Goal: Information Seeking & Learning: Find specific fact

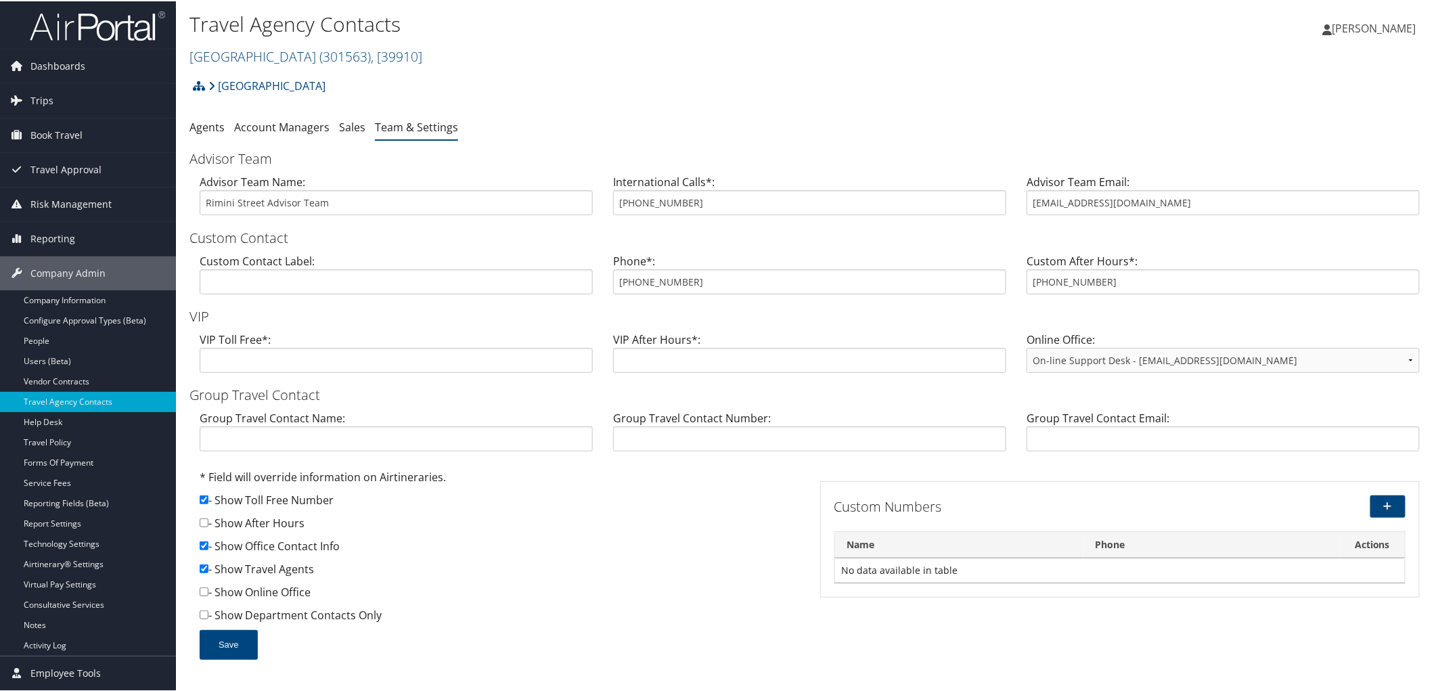
click at [567, 90] on div "Rimini Street Account Structure Rimini Street (301563) ACTIVE Create Child Rimi…" at bounding box center [810, 89] width 1241 height 37
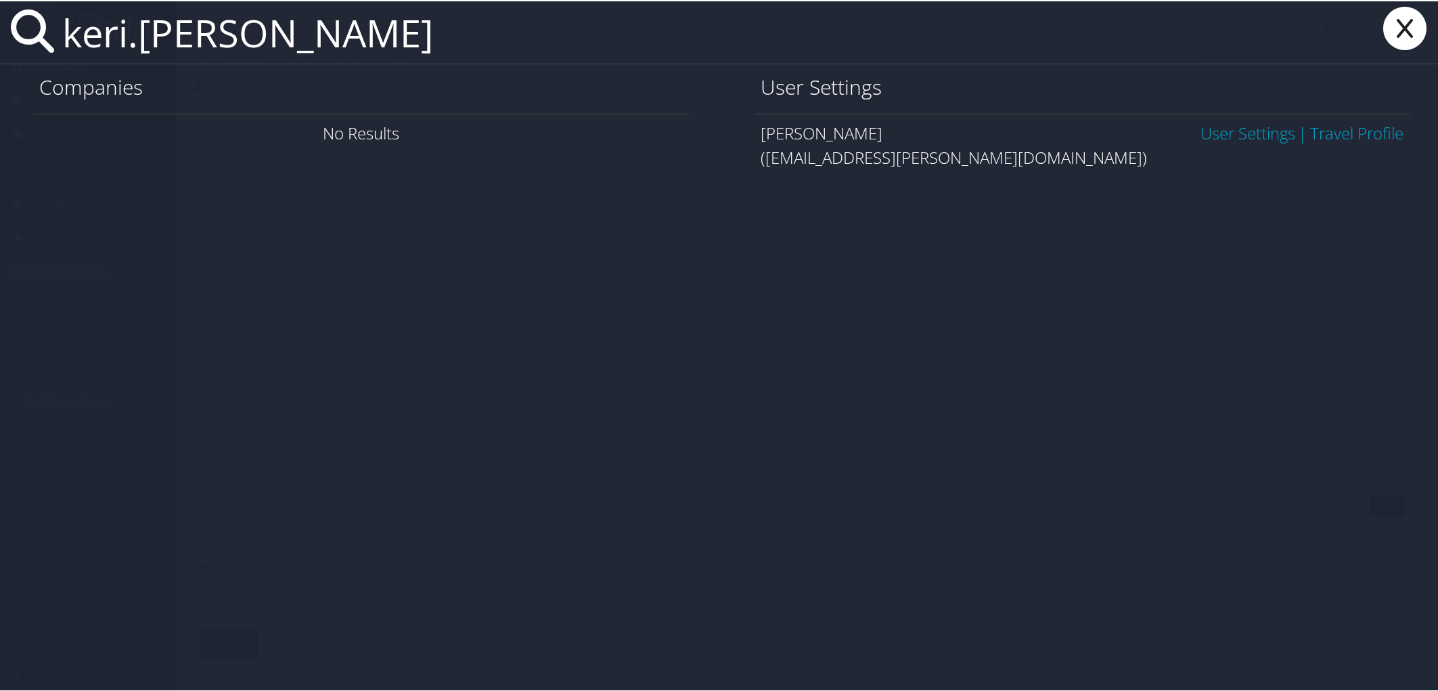
type input "keri.larsen"
click at [1230, 133] on link "User Settings" at bounding box center [1248, 131] width 95 height 22
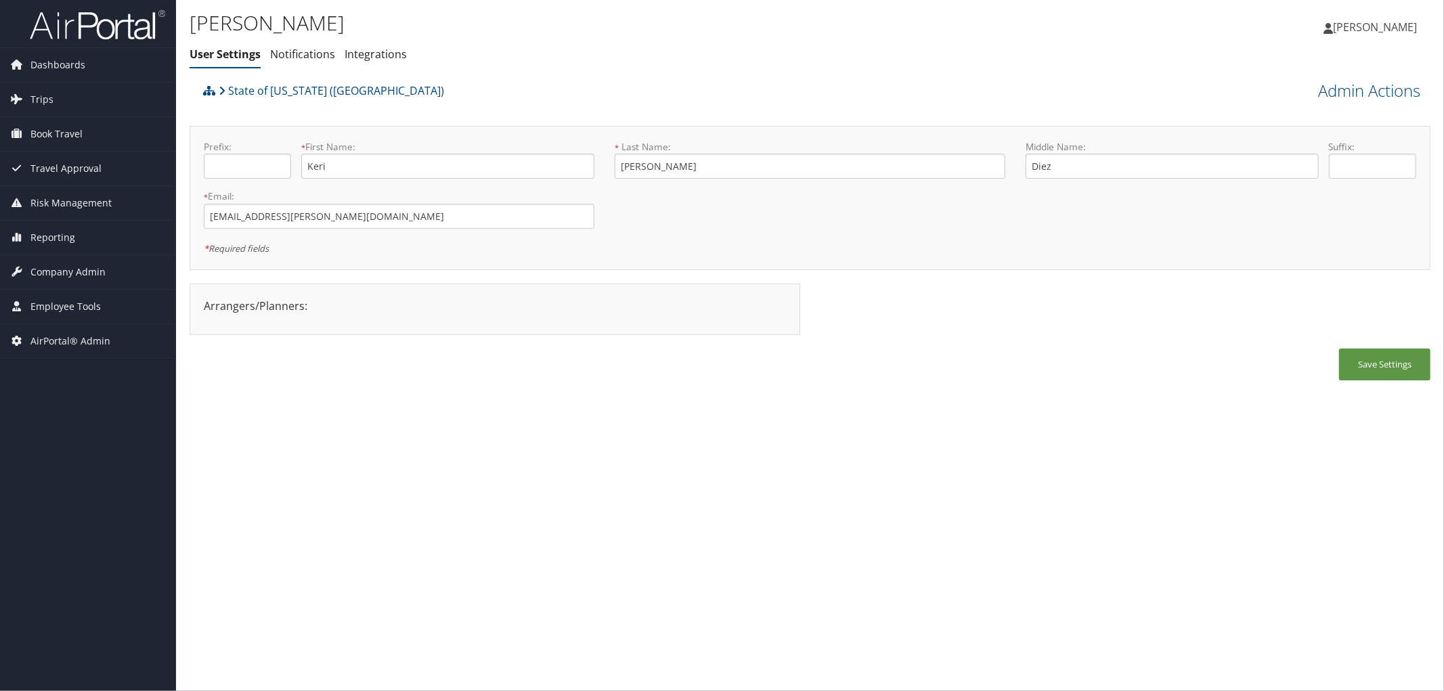
click at [516, 85] on div "State of Louisiana (SOLA)" at bounding box center [655, 95] width 910 height 37
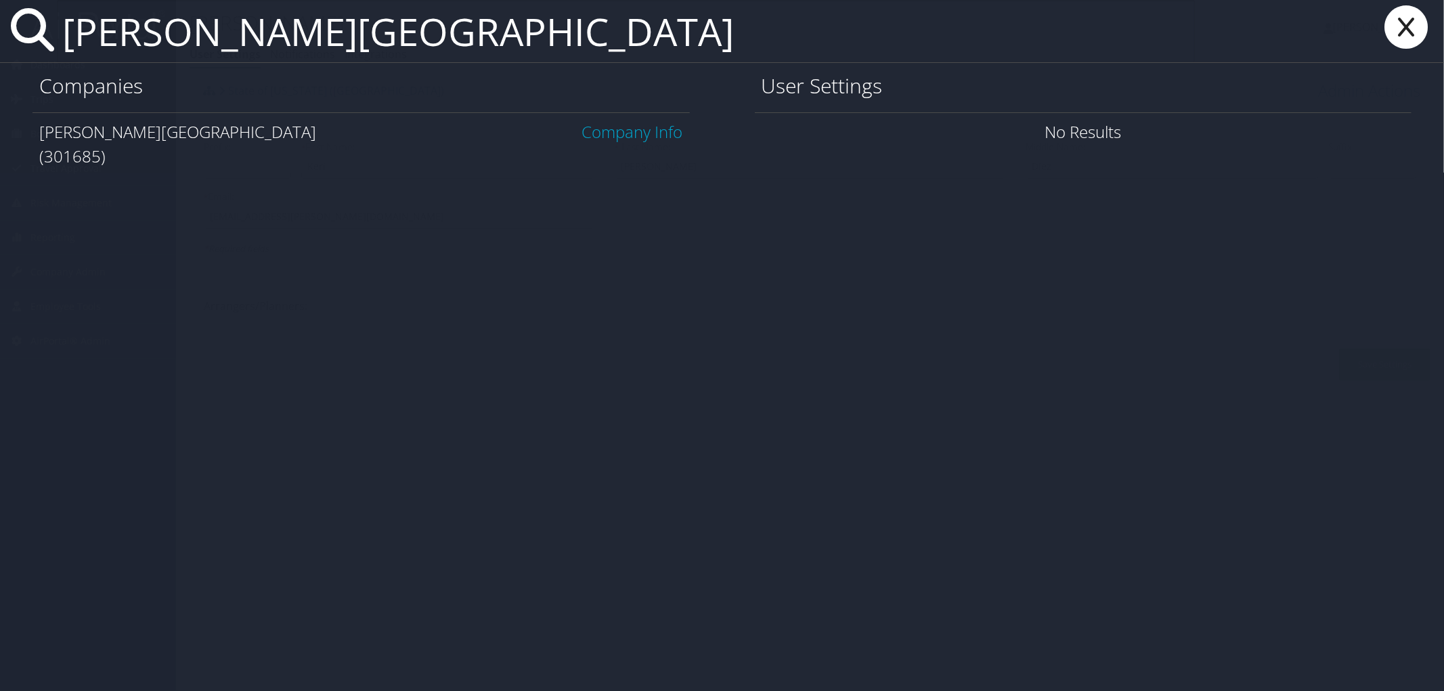
type input "skidmore college"
click at [675, 129] on link "Company Info" at bounding box center [632, 131] width 101 height 22
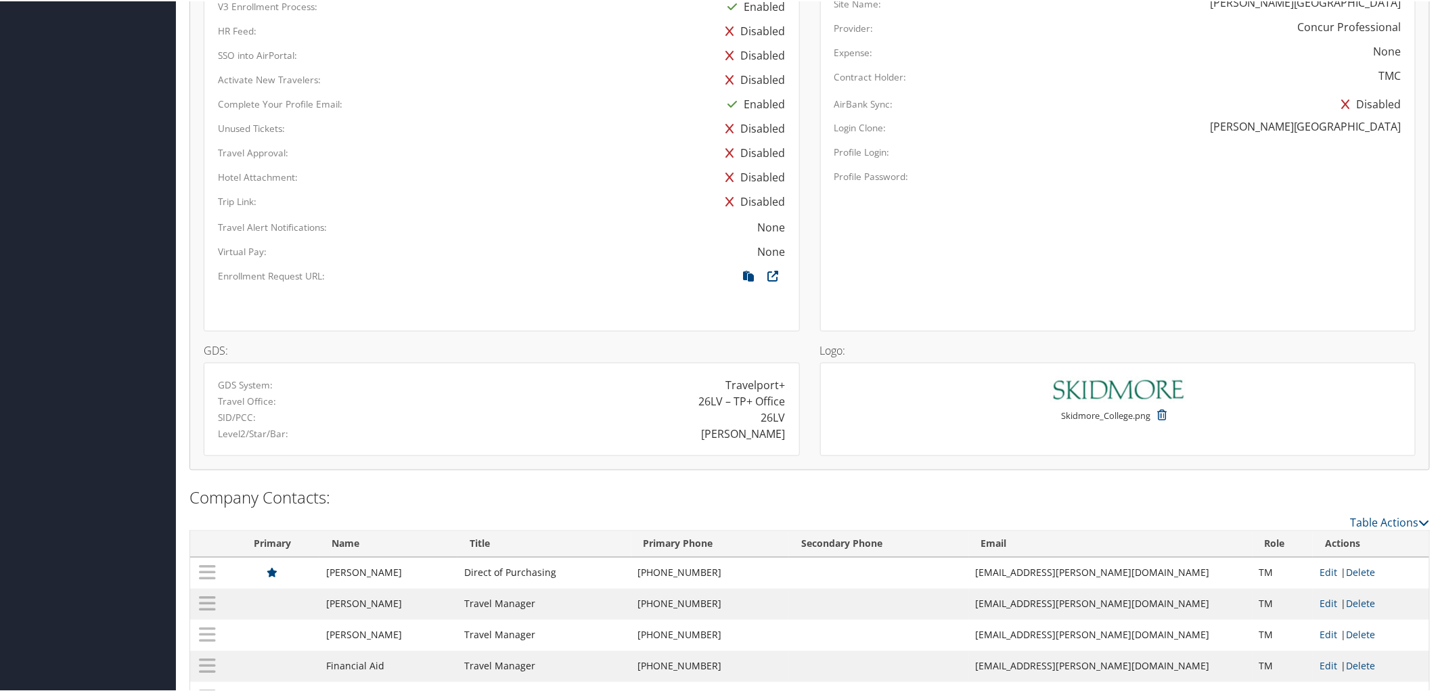
scroll to position [867, 0]
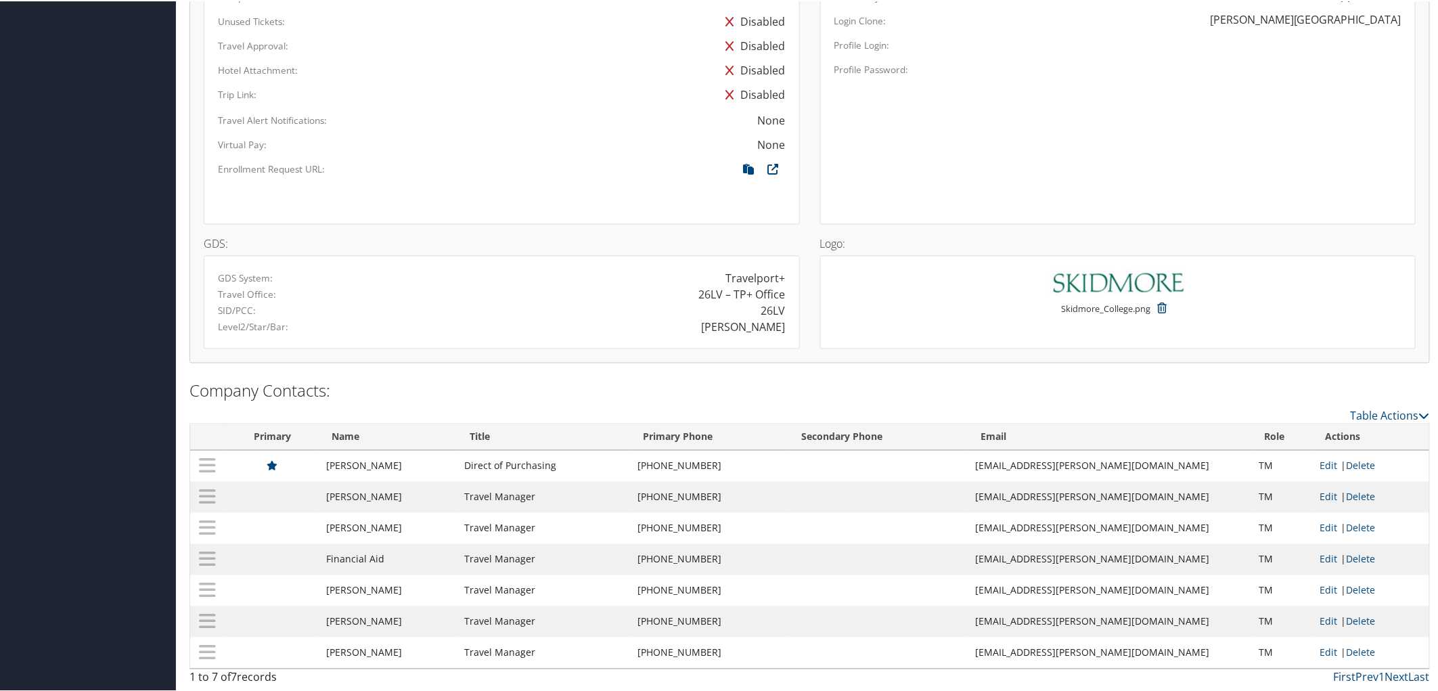
drag, startPoint x: 393, startPoint y: 456, endPoint x: 359, endPoint y: 461, distance: 33.5
click at [359, 461] on td "Carol Schnitzer" at bounding box center [388, 464] width 138 height 31
copy td "Schnitzer"
drag, startPoint x: 354, startPoint y: 458, endPoint x: 325, endPoint y: 454, distance: 29.3
click at [325, 454] on tr "Carol Schnitzer Direct of Purchasing (518) 580-5849 cschnitz@skidmore.edu TM Ed…" at bounding box center [809, 464] width 1239 height 31
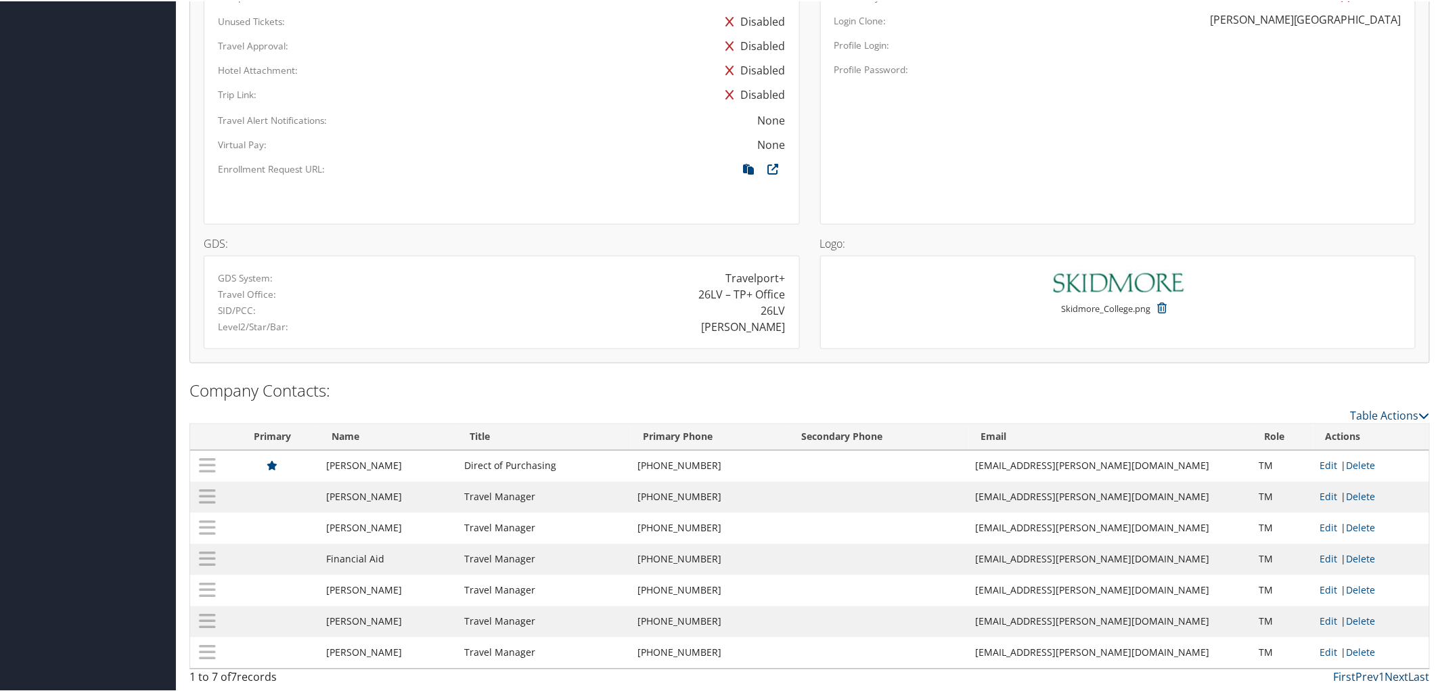
click at [356, 464] on td "Carol Schnitzer" at bounding box center [388, 464] width 138 height 31
drag, startPoint x: 357, startPoint y: 464, endPoint x: 327, endPoint y: 465, distance: 29.8
click at [327, 465] on td "Carol Schnitzer" at bounding box center [388, 464] width 138 height 31
copy td "Carol"
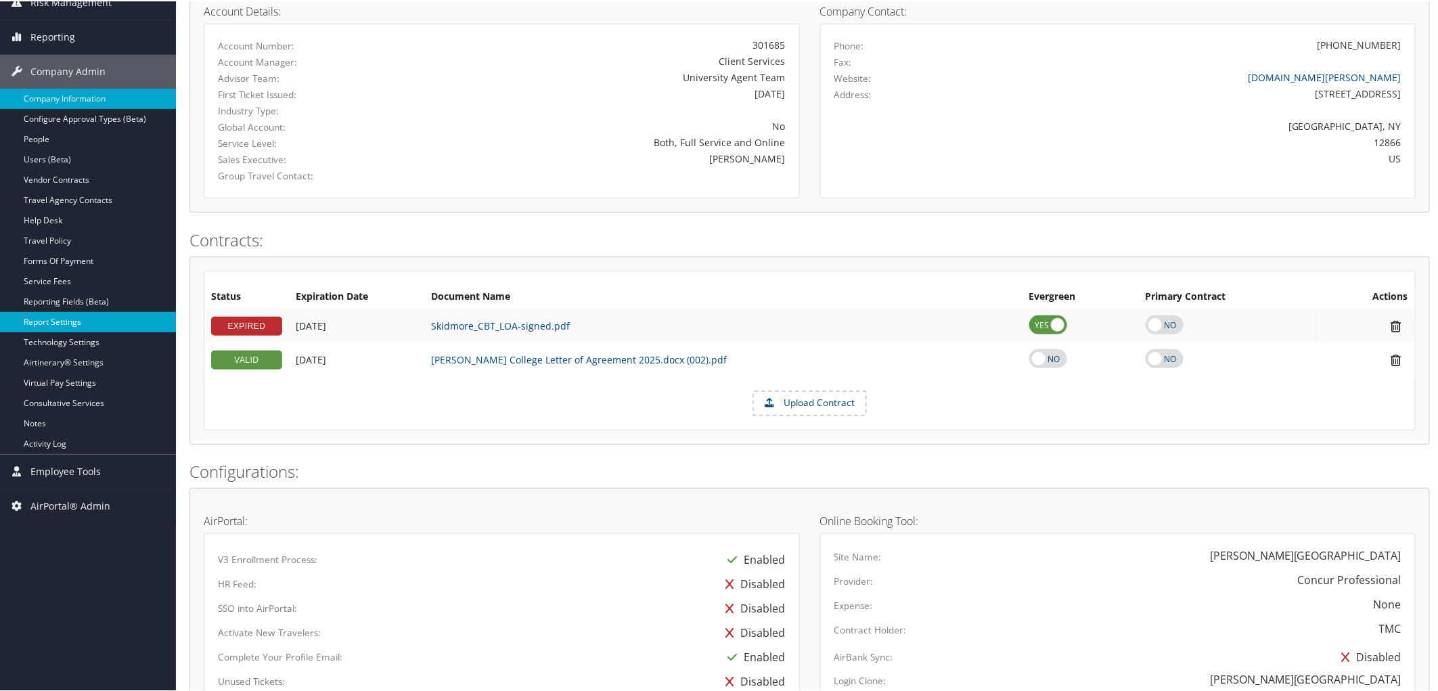
scroll to position [0, 0]
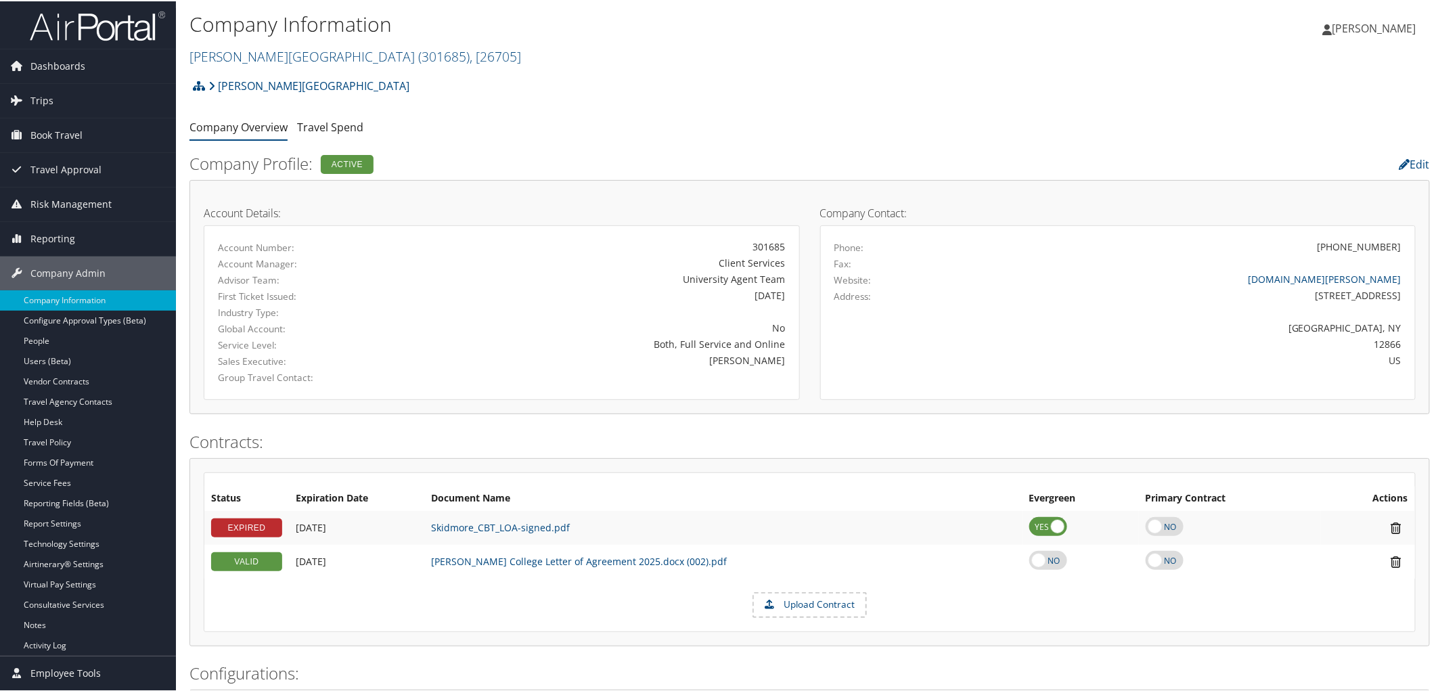
click at [718, 54] on h2 "Skidmore College ( 301685 ) , [ 26705 ]" at bounding box center [603, 54] width 827 height 23
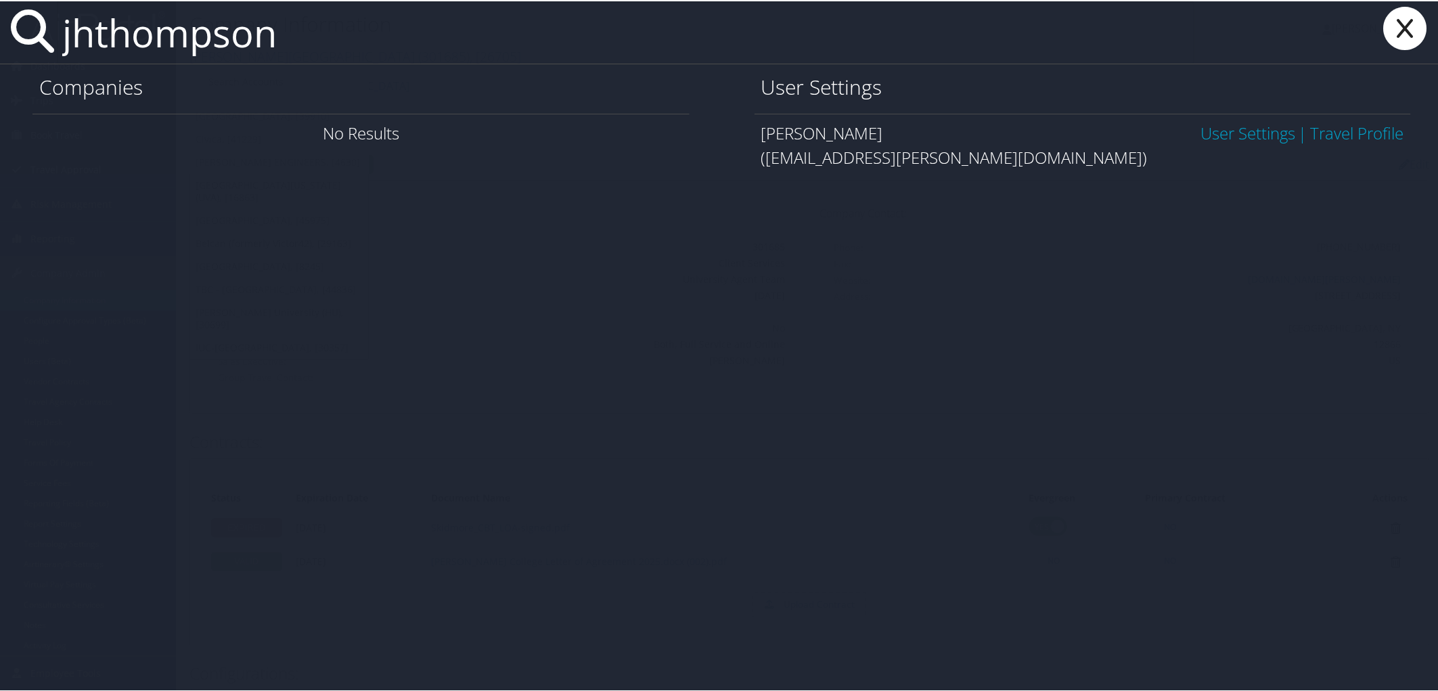
type input "jhthompson"
click at [1236, 133] on link "User Settings" at bounding box center [1248, 131] width 95 height 22
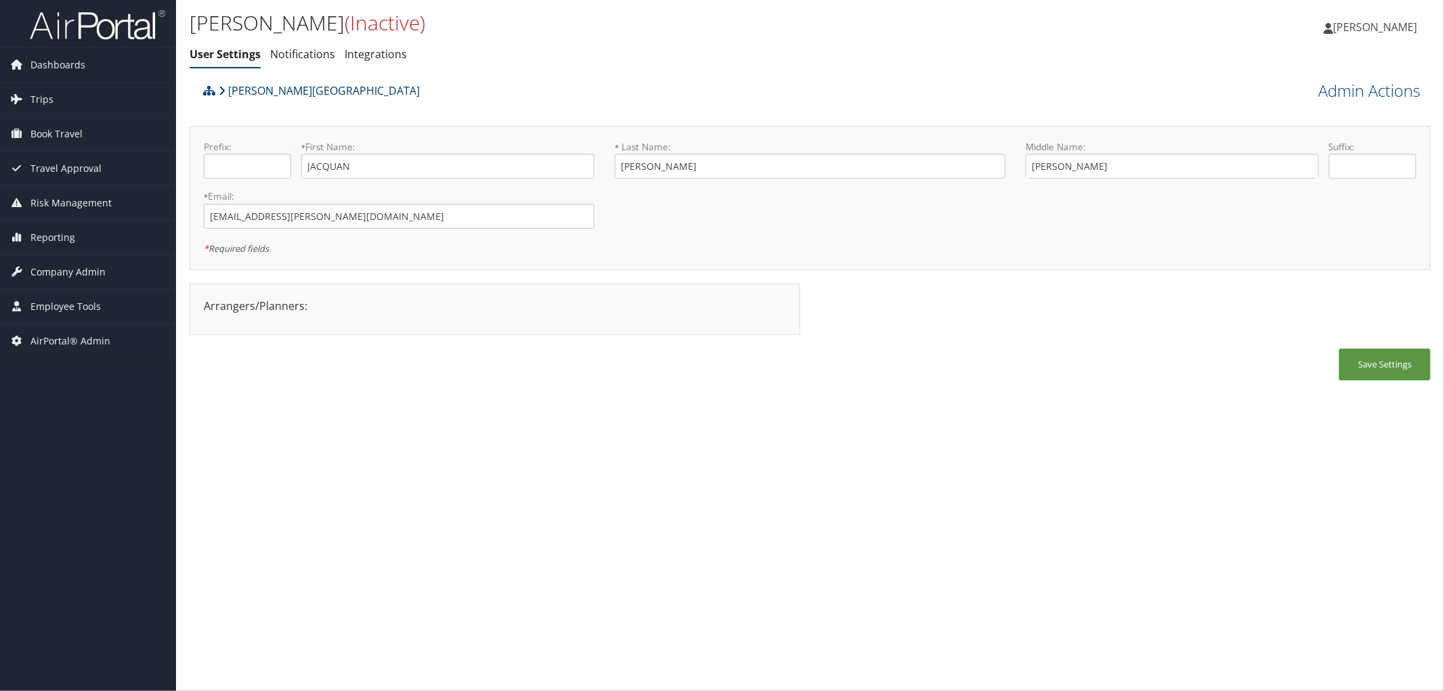
click at [283, 88] on link "[PERSON_NAME][GEOGRAPHIC_DATA]" at bounding box center [319, 90] width 201 height 27
drag, startPoint x: 361, startPoint y: 227, endPoint x: 192, endPoint y: 219, distance: 168.8
click at [192, 219] on div "Prefix: * First Name: [PERSON_NAME] This field is required * Last Name: [PERSON…" at bounding box center [810, 198] width 1241 height 144
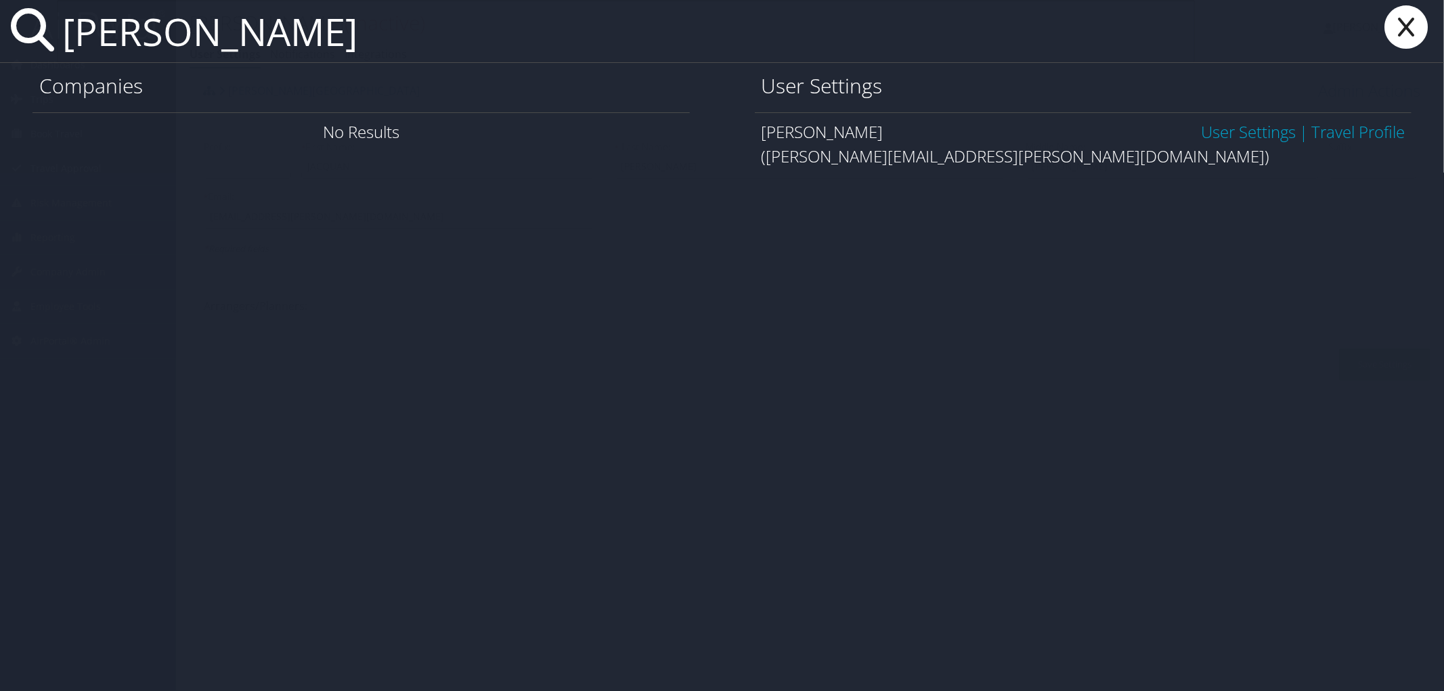
type input "[PERSON_NAME]"
click at [1243, 125] on link "User Settings" at bounding box center [1248, 131] width 95 height 22
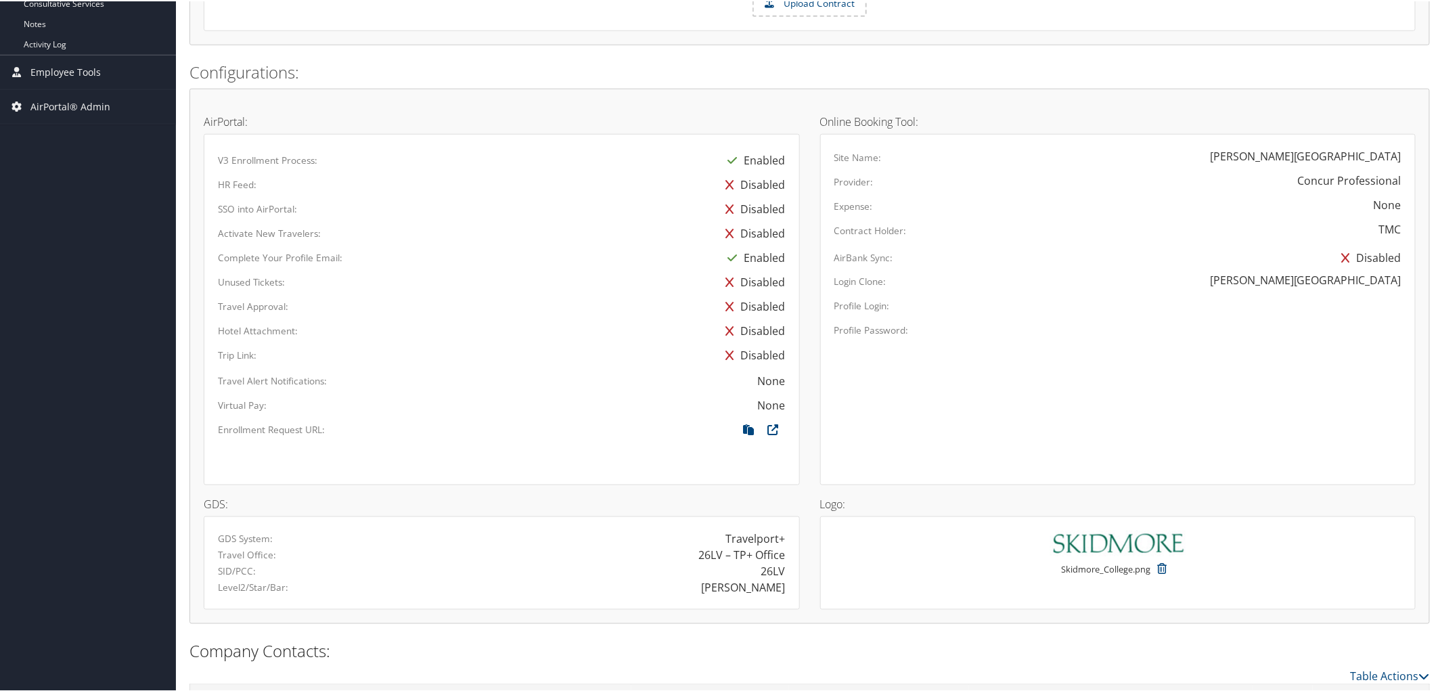
scroll to position [867, 0]
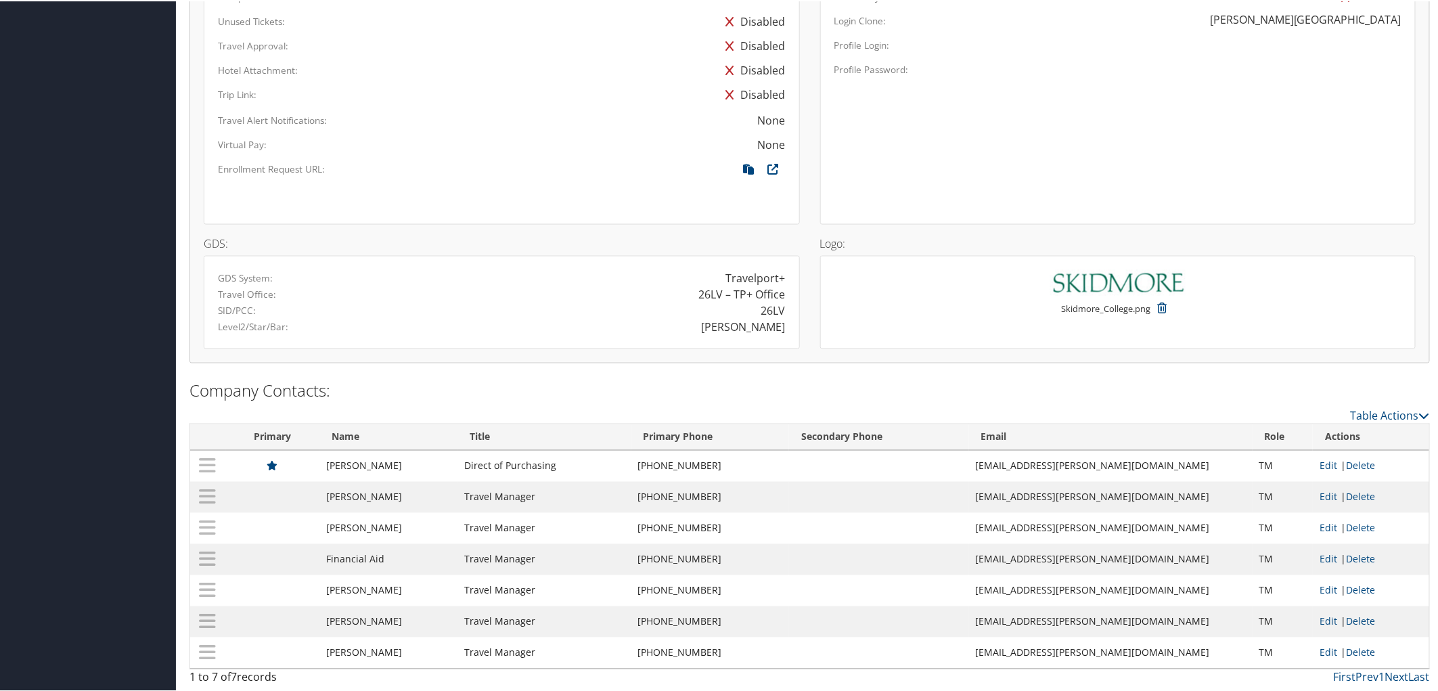
drag, startPoint x: 329, startPoint y: 462, endPoint x: 397, endPoint y: 472, distance: 69.1
click at [397, 472] on td "Carol Schnitzer" at bounding box center [388, 464] width 138 height 31
copy td "Carol Schnitzer"
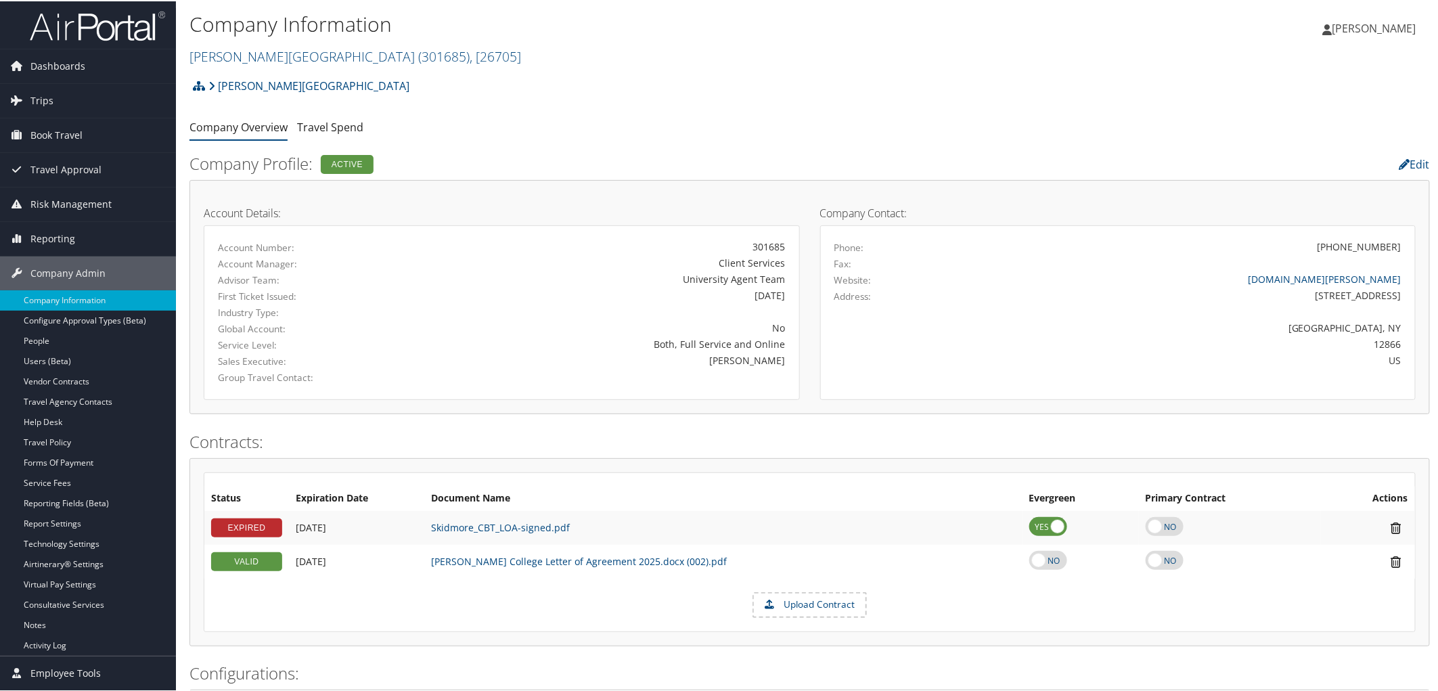
scroll to position [75, 0]
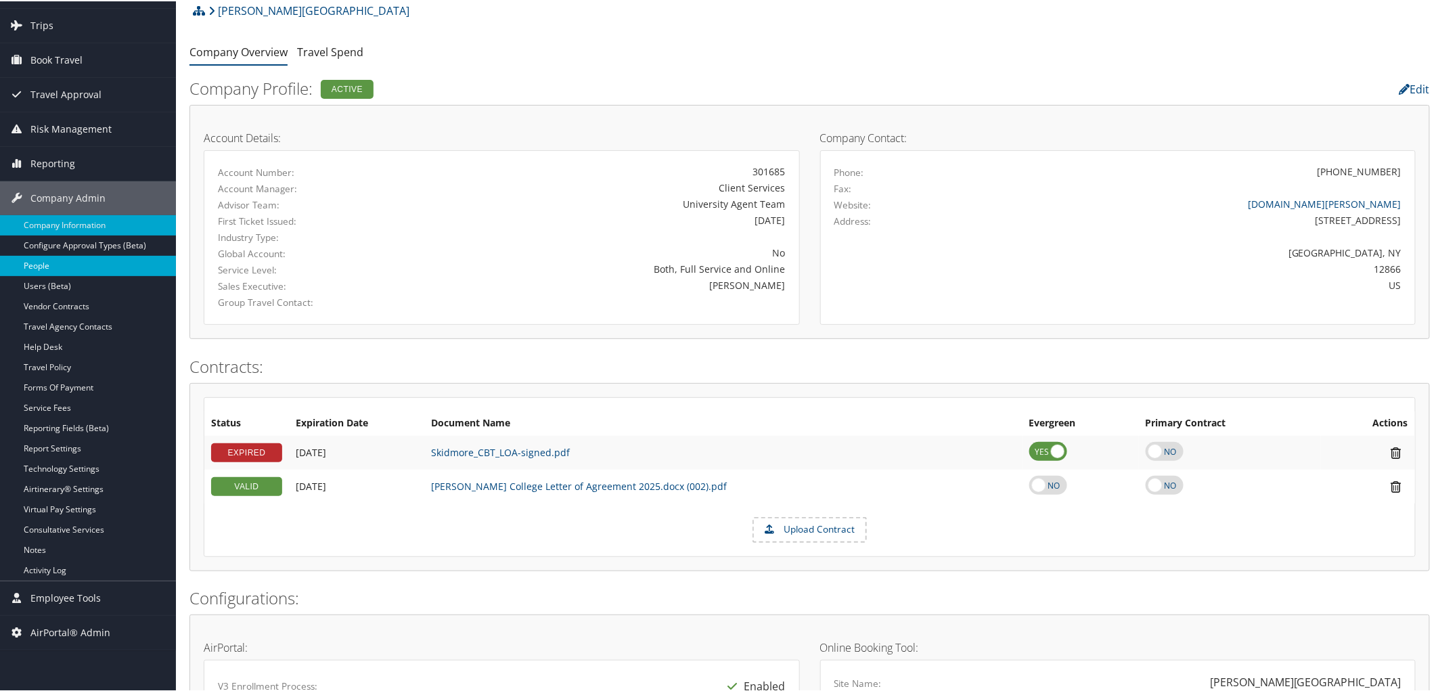
click at [54, 268] on link "People" at bounding box center [88, 265] width 176 height 20
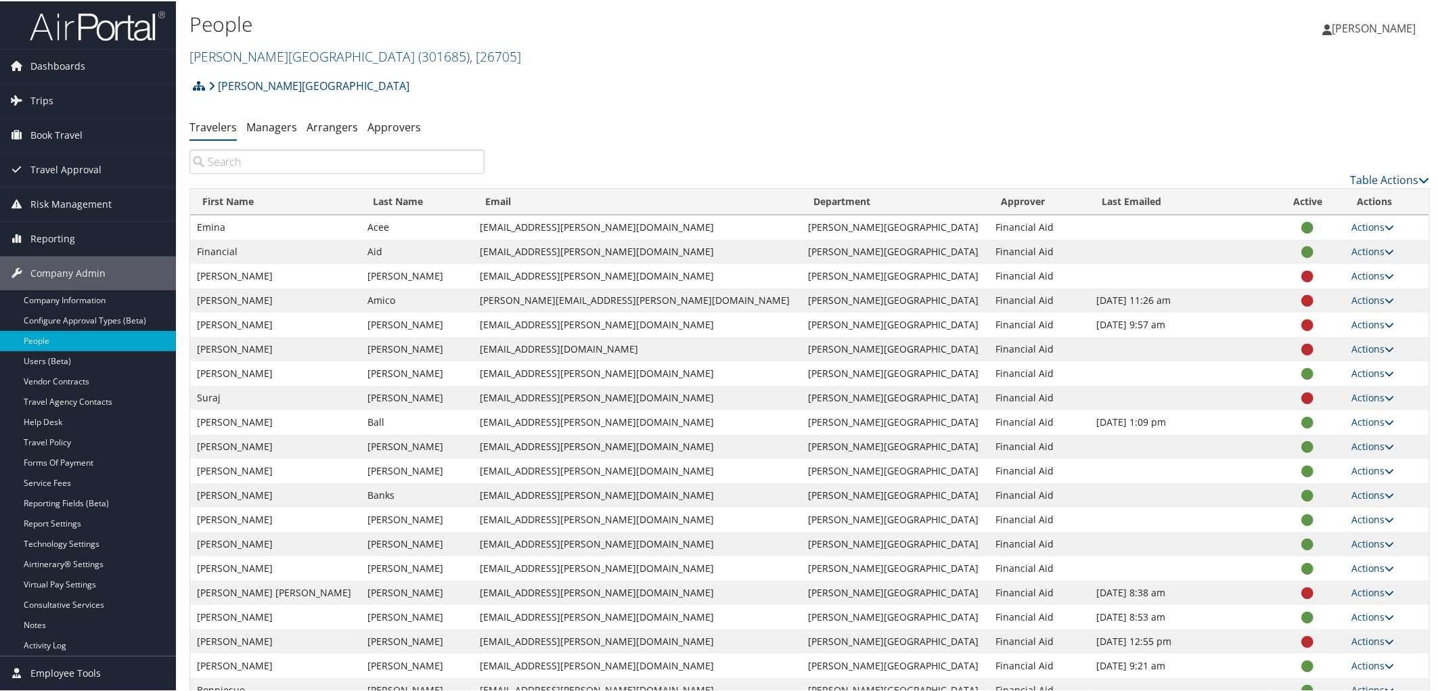
click at [269, 163] on input "search" at bounding box center [337, 160] width 295 height 24
paste input "jhthompson@skidmore.edu"
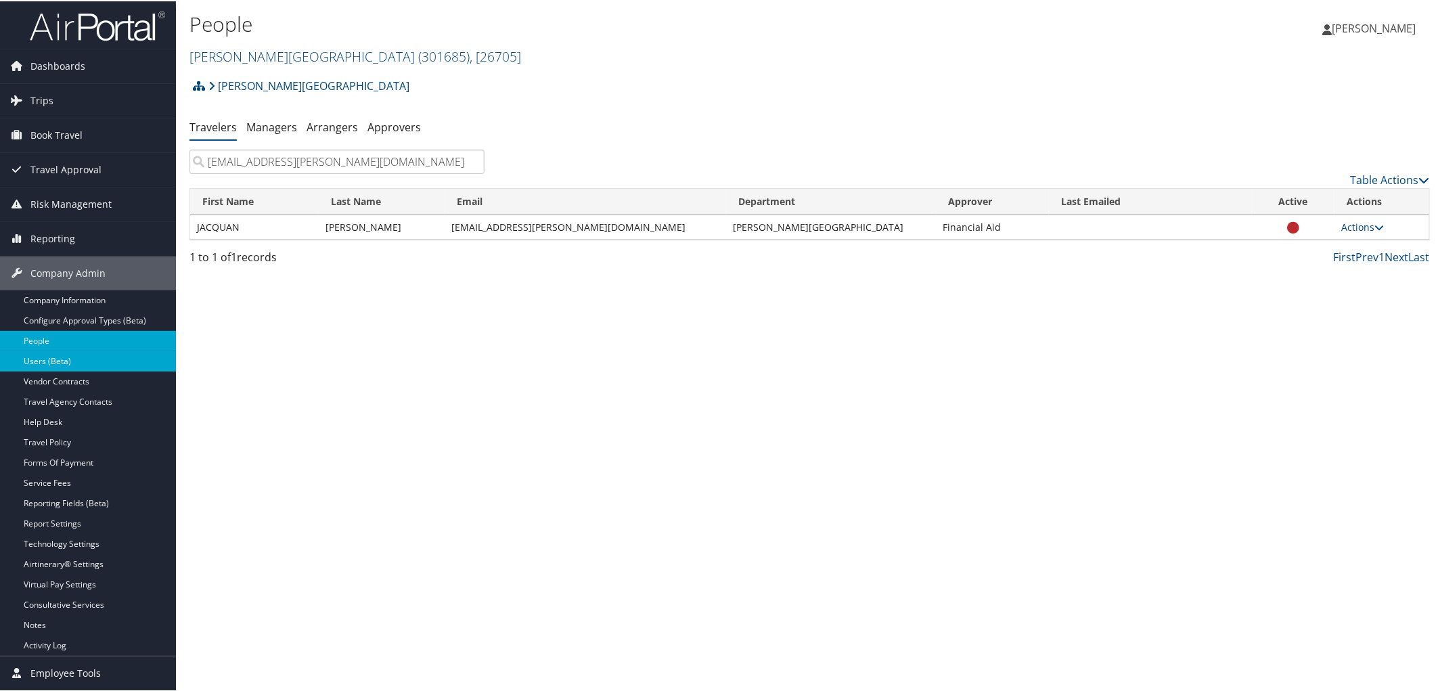
type input "jhthompson@skidmore.edu"
click at [32, 353] on link "Users (Beta)" at bounding box center [88, 360] width 176 height 20
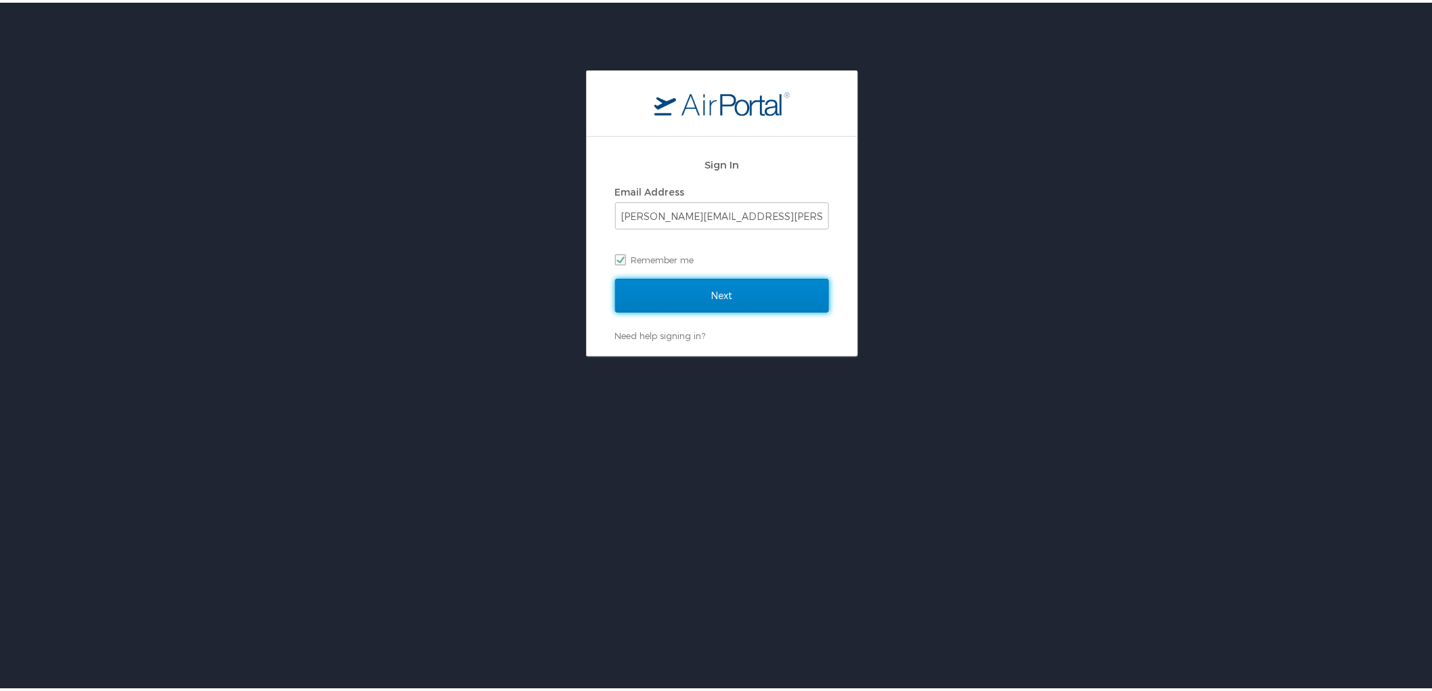
click at [713, 294] on input "Next" at bounding box center [722, 293] width 214 height 34
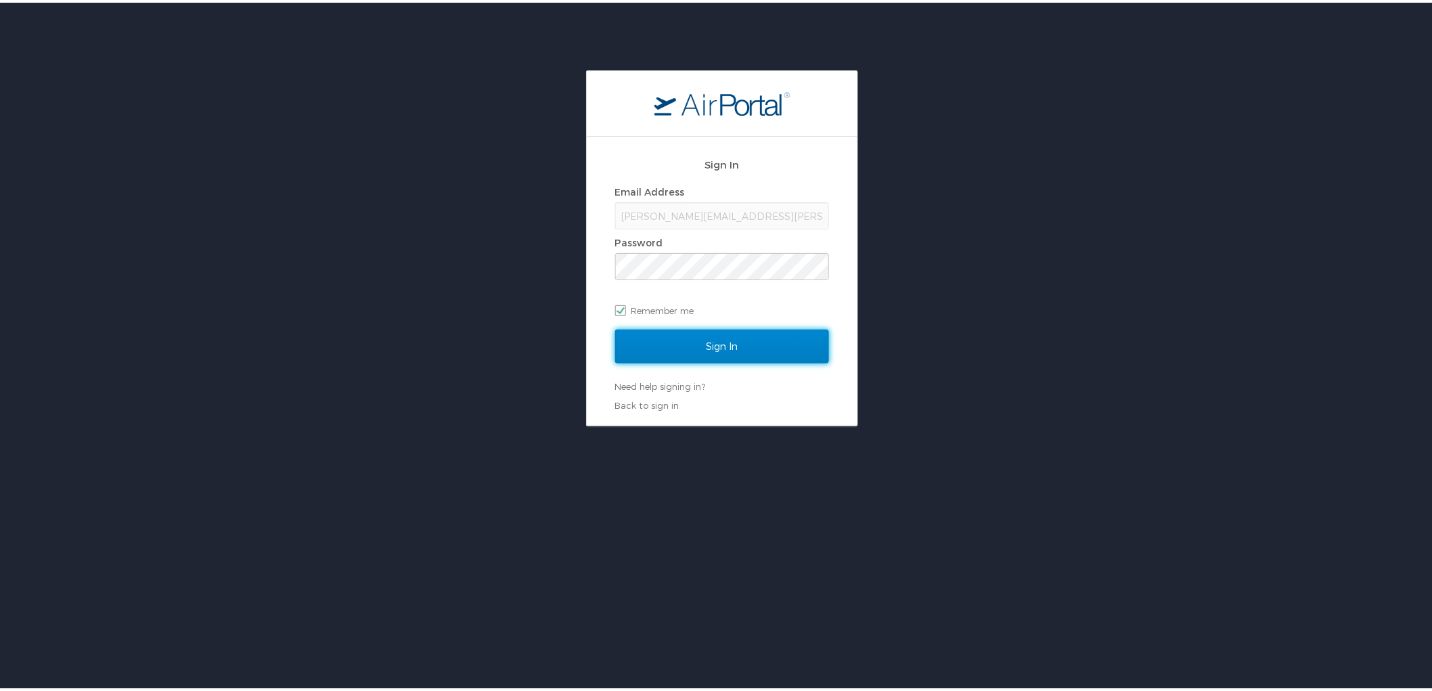
click at [706, 349] on input "Sign In" at bounding box center [722, 344] width 214 height 34
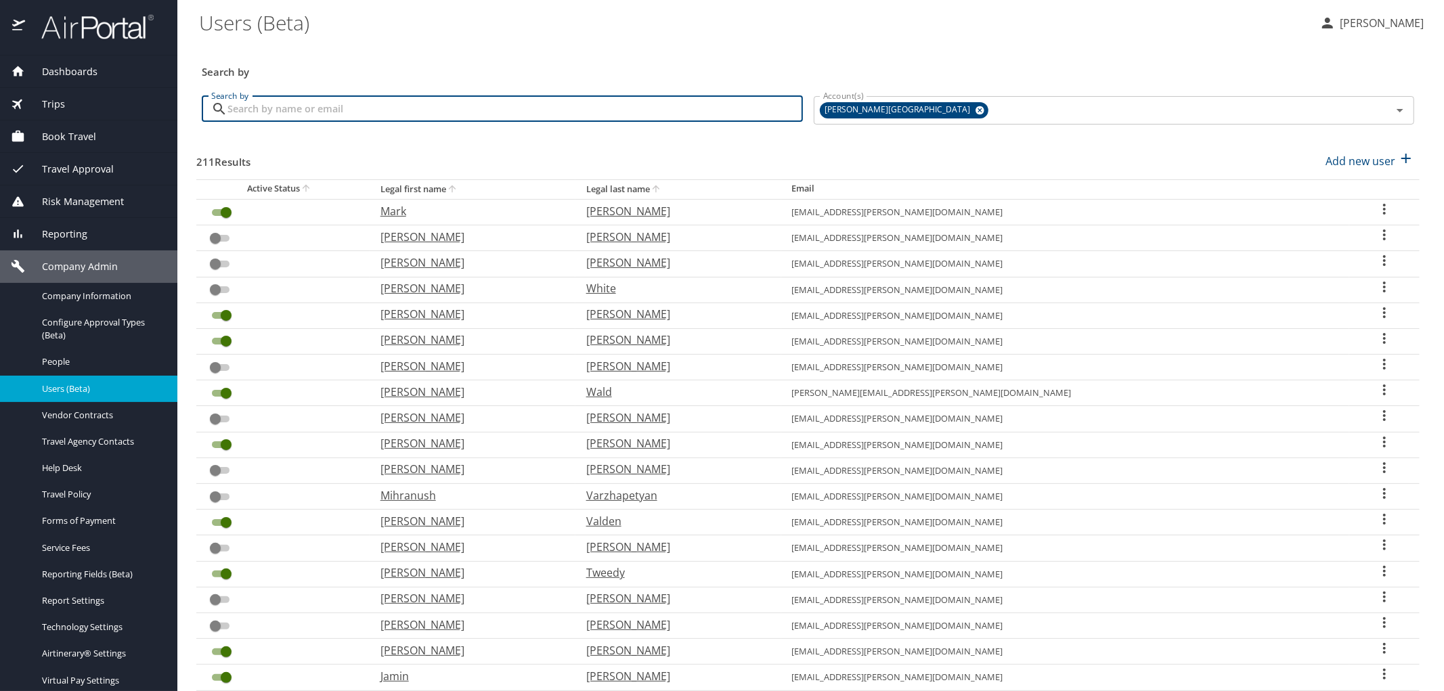
click at [324, 110] on input "Search by" at bounding box center [514, 109] width 575 height 26
paste input "jhthompson@skidmore.edu"
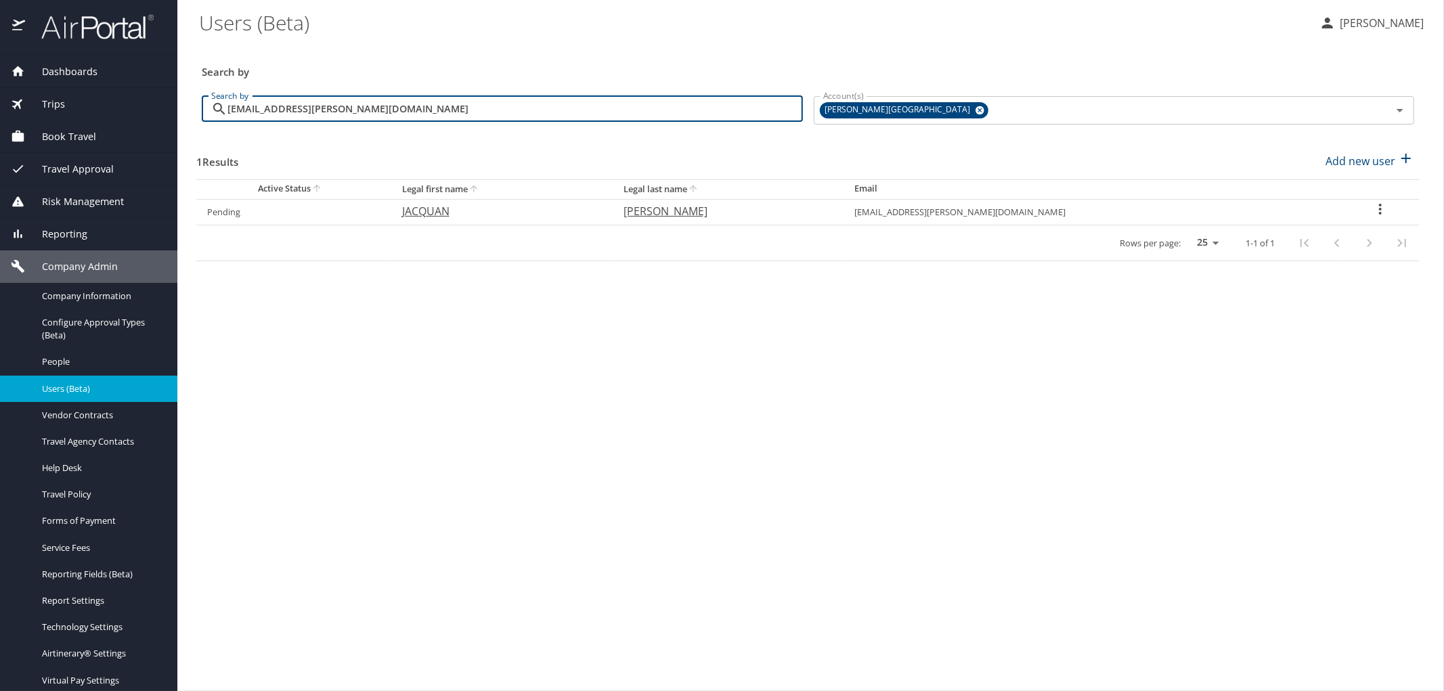
type input "jhthompson@skidmore.edu"
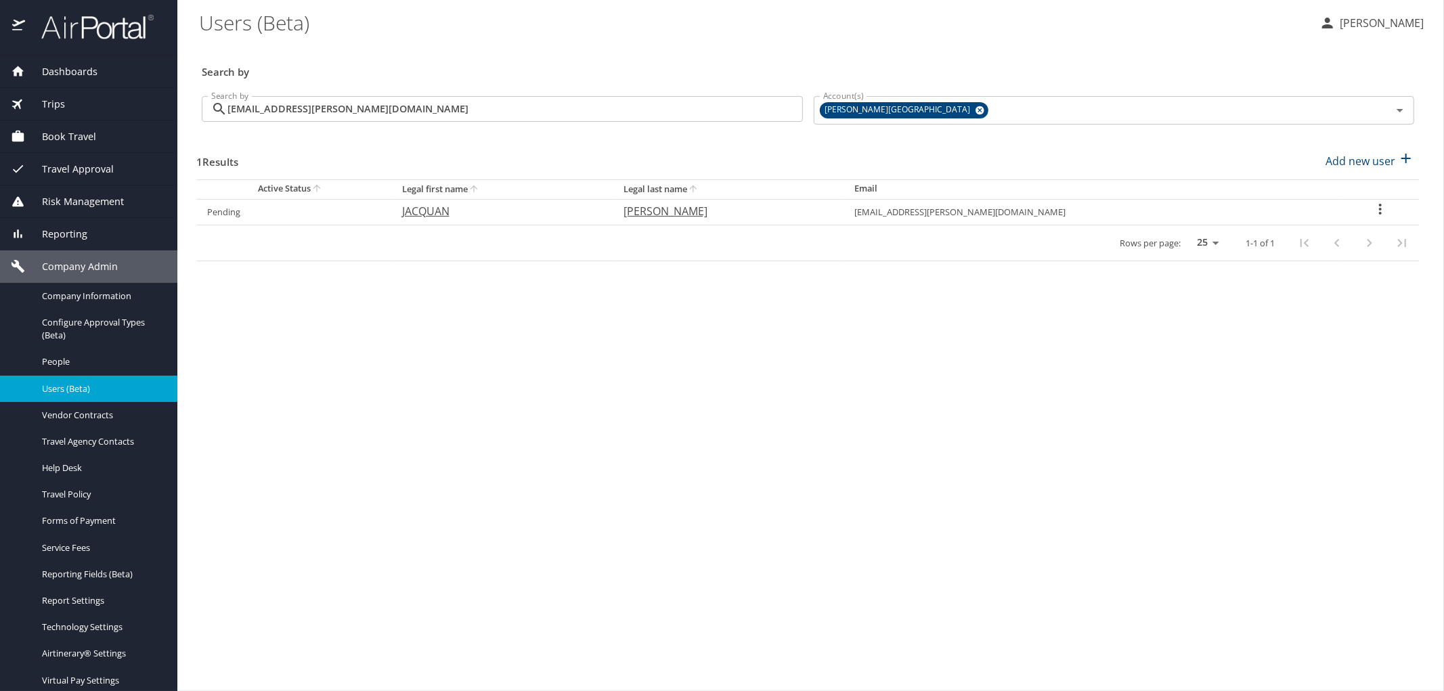
click at [110, 18] on img at bounding box center [89, 27] width 127 height 26
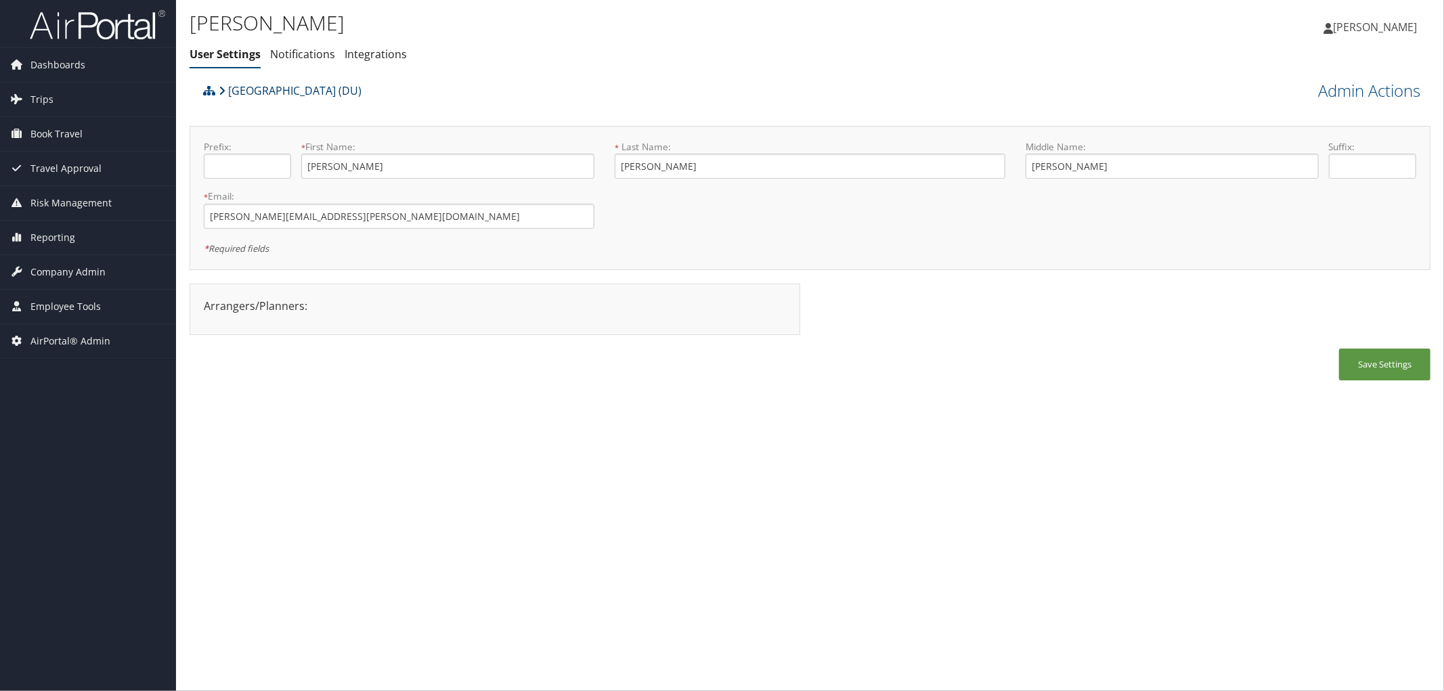
click at [311, 90] on link "[GEOGRAPHIC_DATA] (DU)" at bounding box center [290, 90] width 143 height 27
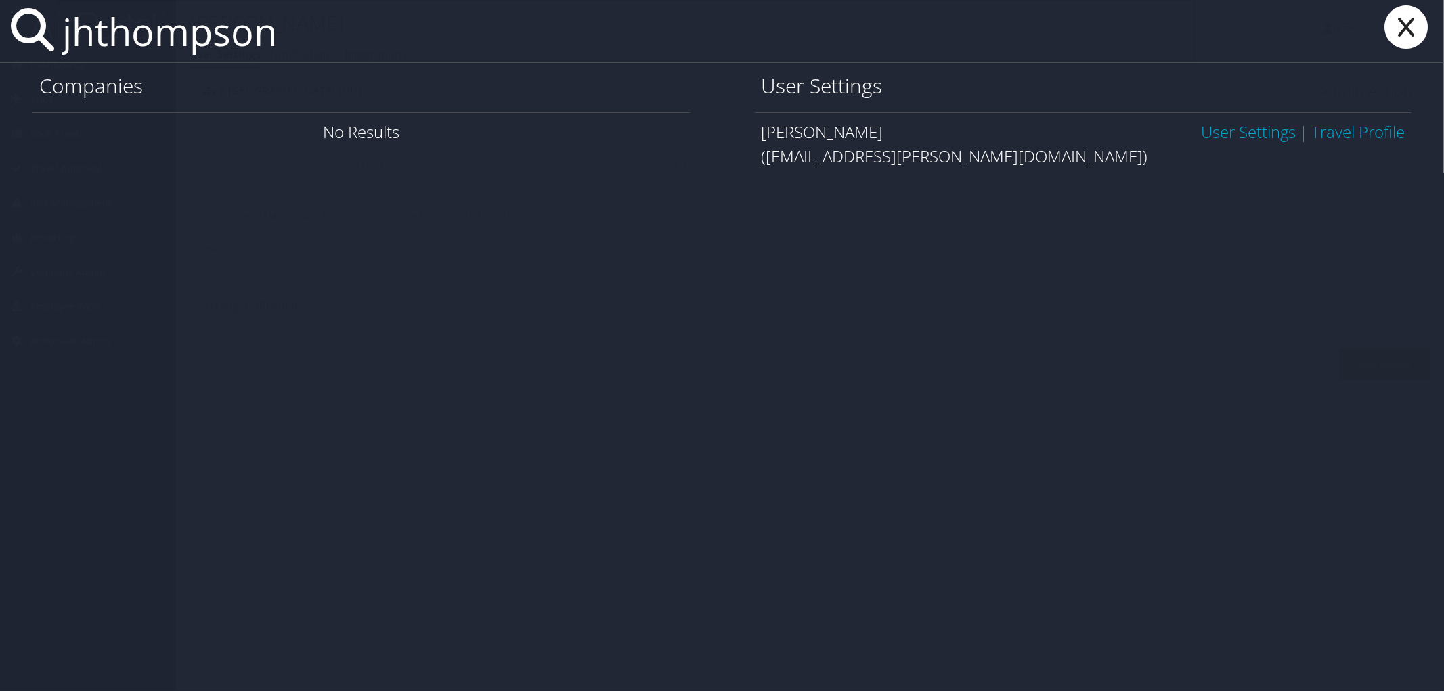
type input "jhthompson"
click at [1218, 137] on link "User Settings" at bounding box center [1248, 131] width 95 height 22
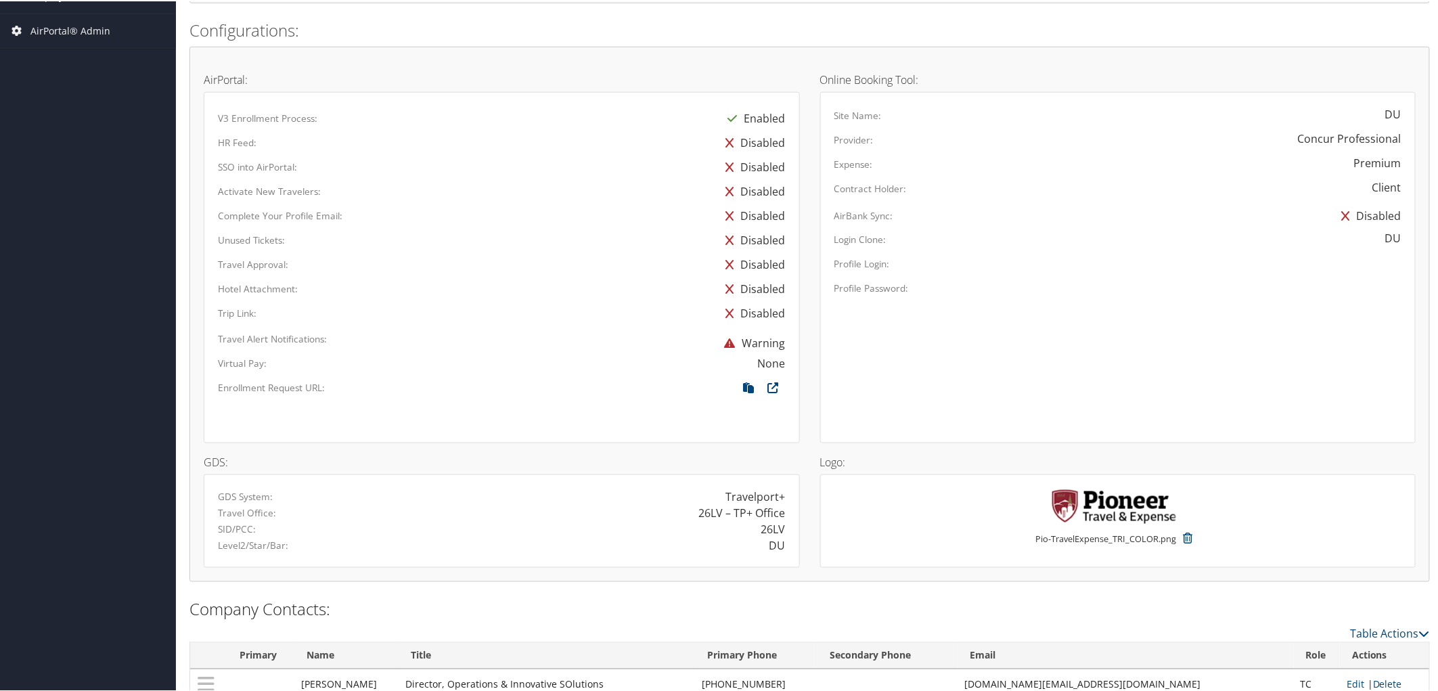
scroll to position [806, 0]
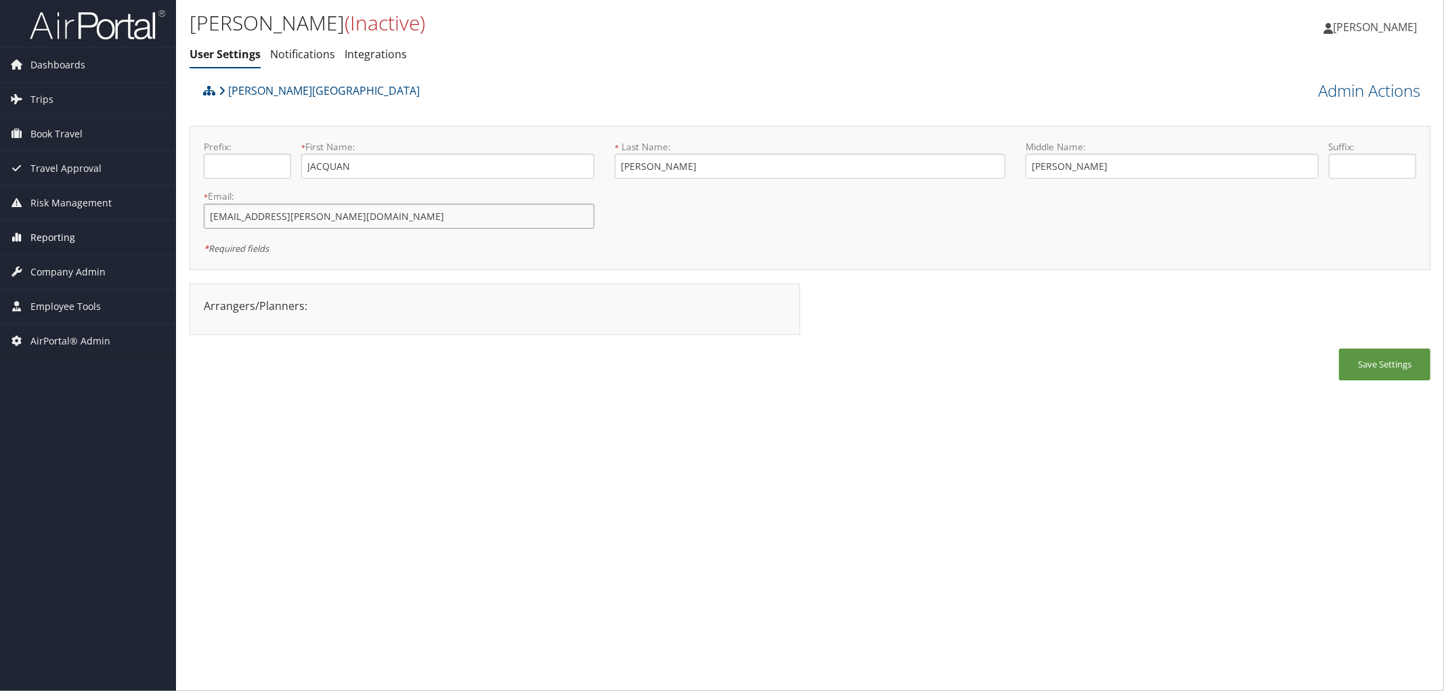
drag, startPoint x: 353, startPoint y: 221, endPoint x: 174, endPoint y: 225, distance: 179.4
click at [174, 225] on div "Dashboards AirPortal 360™ (Manager) AirPortal 360™ (Agent) My Travel Dashboard …" at bounding box center [722, 345] width 1444 height 691
click at [266, 89] on link "Skidmore College" at bounding box center [319, 90] width 201 height 27
click at [539, 96] on div "Skidmore College" at bounding box center [655, 95] width 910 height 37
click at [43, 97] on span "Trips" at bounding box center [41, 100] width 23 height 34
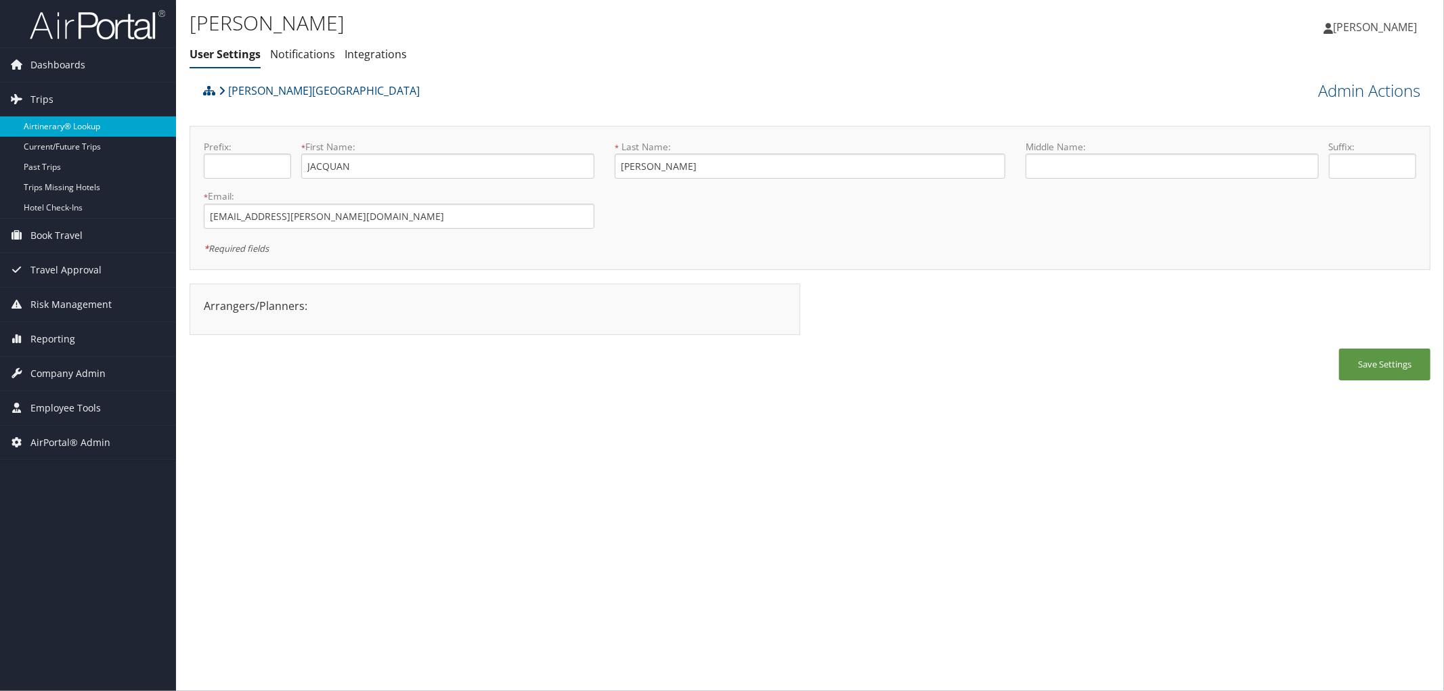
click at [50, 120] on link "Airtinerary® Lookup" at bounding box center [88, 126] width 176 height 20
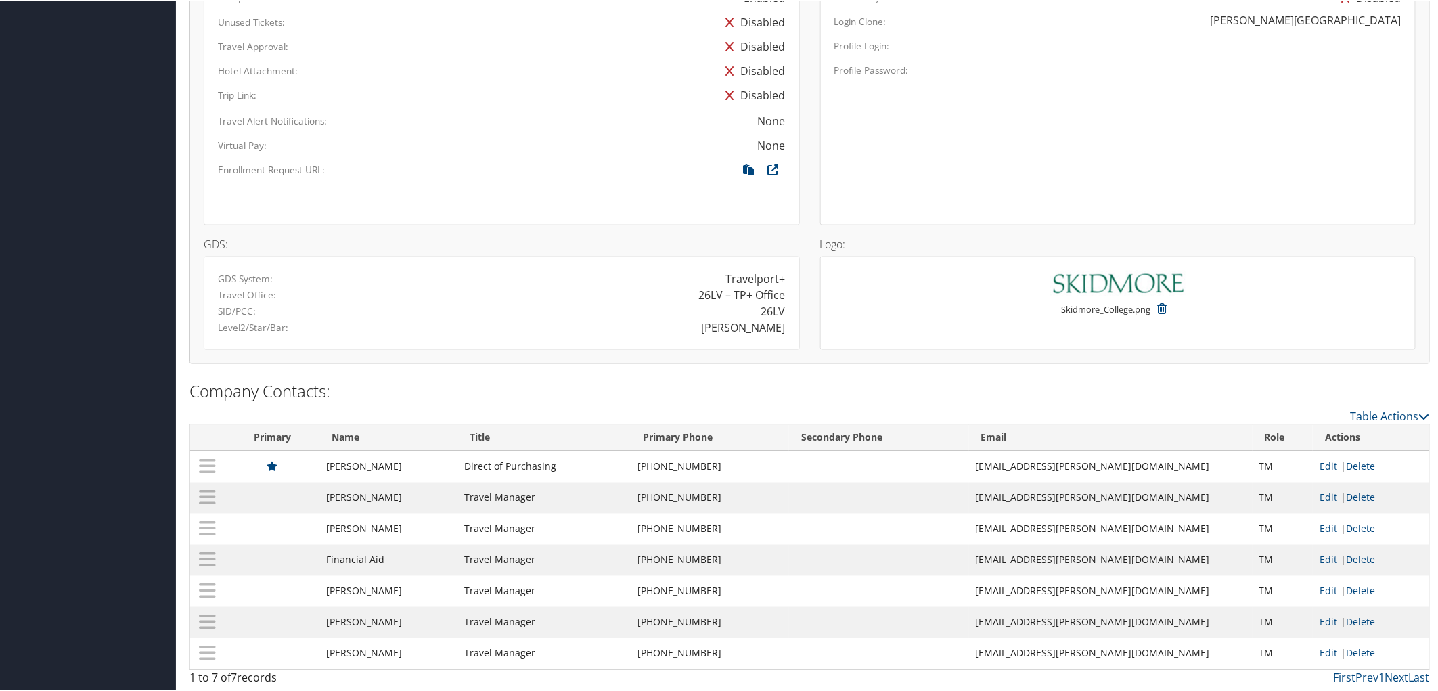
scroll to position [867, 0]
drag, startPoint x: 1127, startPoint y: 460, endPoint x: 1018, endPoint y: 466, distance: 109.1
click at [1018, 466] on td "cschnitz@skidmore.edu" at bounding box center [1111, 464] width 284 height 31
copy td "cschnitz@skidmore.edu"
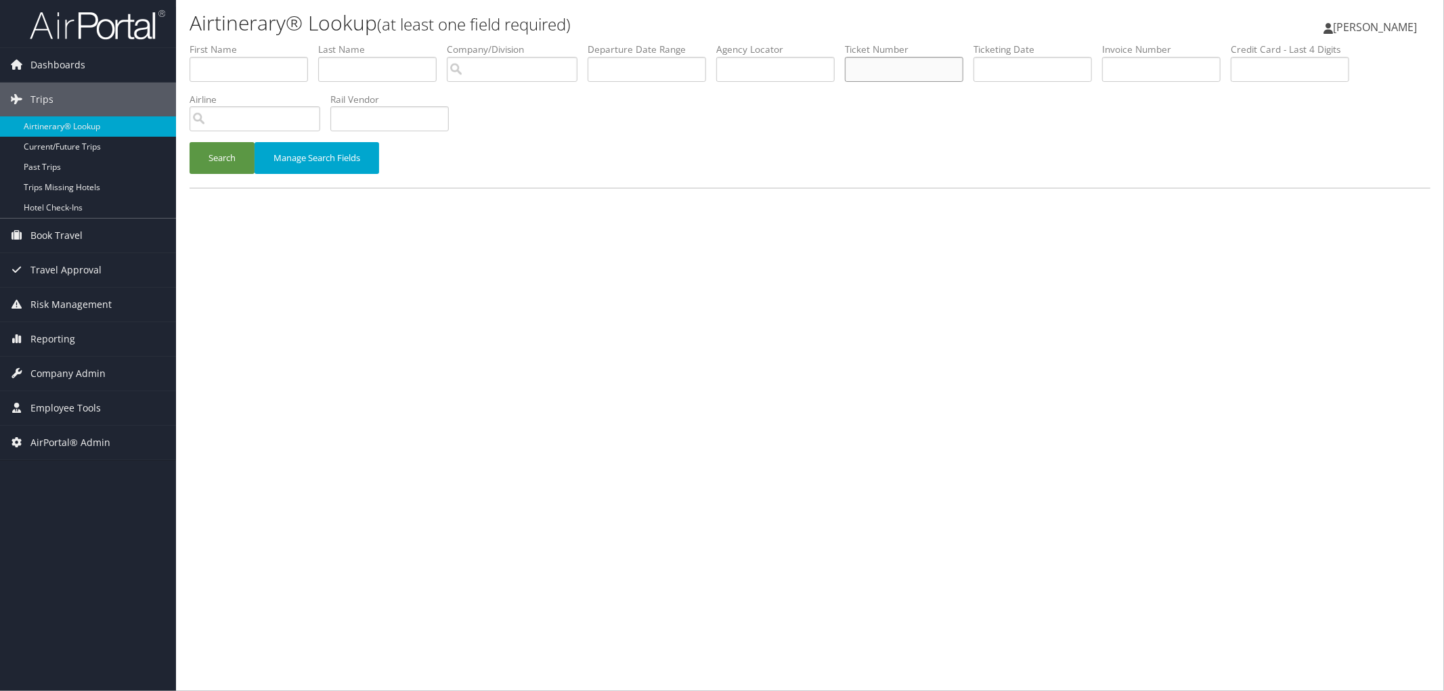
drag, startPoint x: 954, startPoint y: 70, endPoint x: 841, endPoint y: 100, distance: 116.7
click at [948, 70] on input "text" at bounding box center [904, 69] width 118 height 25
click at [942, 62] on input "text" at bounding box center [904, 69] width 118 height 25
paste input "006E7307403235"
click at [905, 74] on input "006E7307403235" at bounding box center [904, 69] width 118 height 25
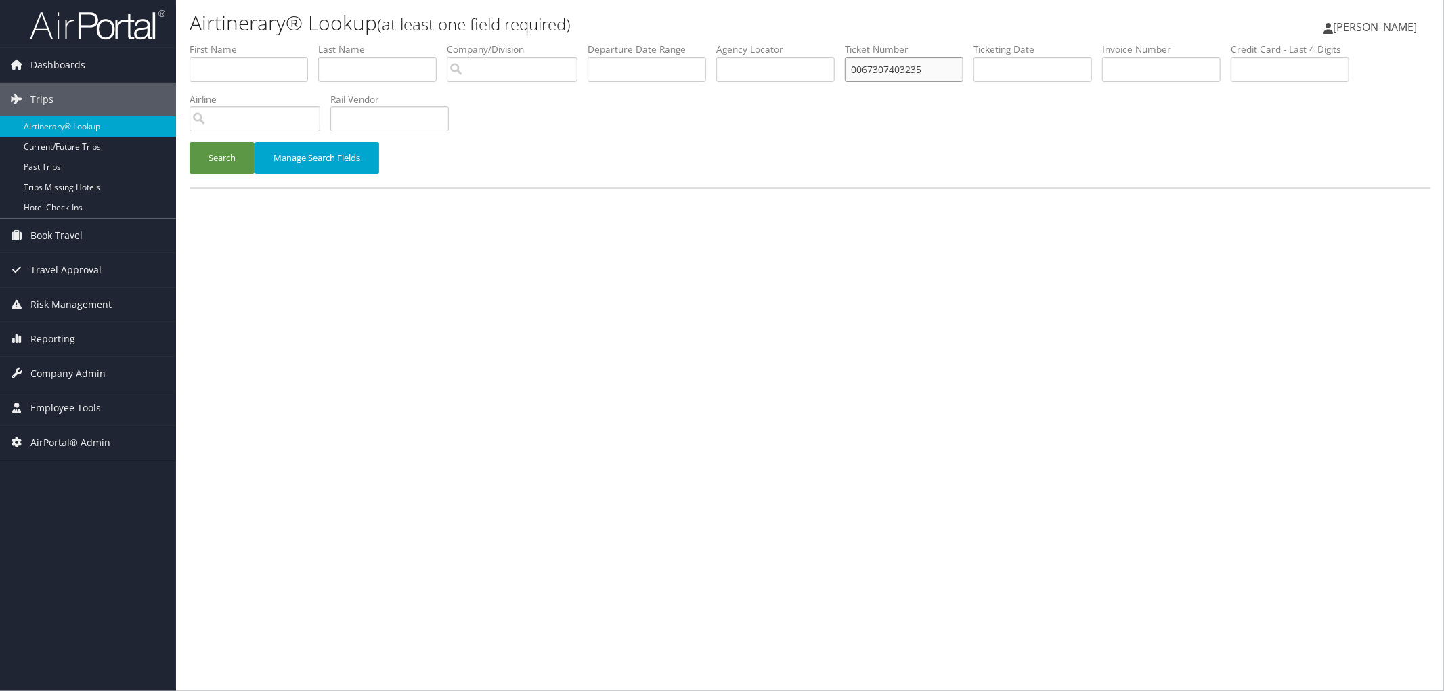
click at [190, 142] on button "Search" at bounding box center [222, 158] width 65 height 32
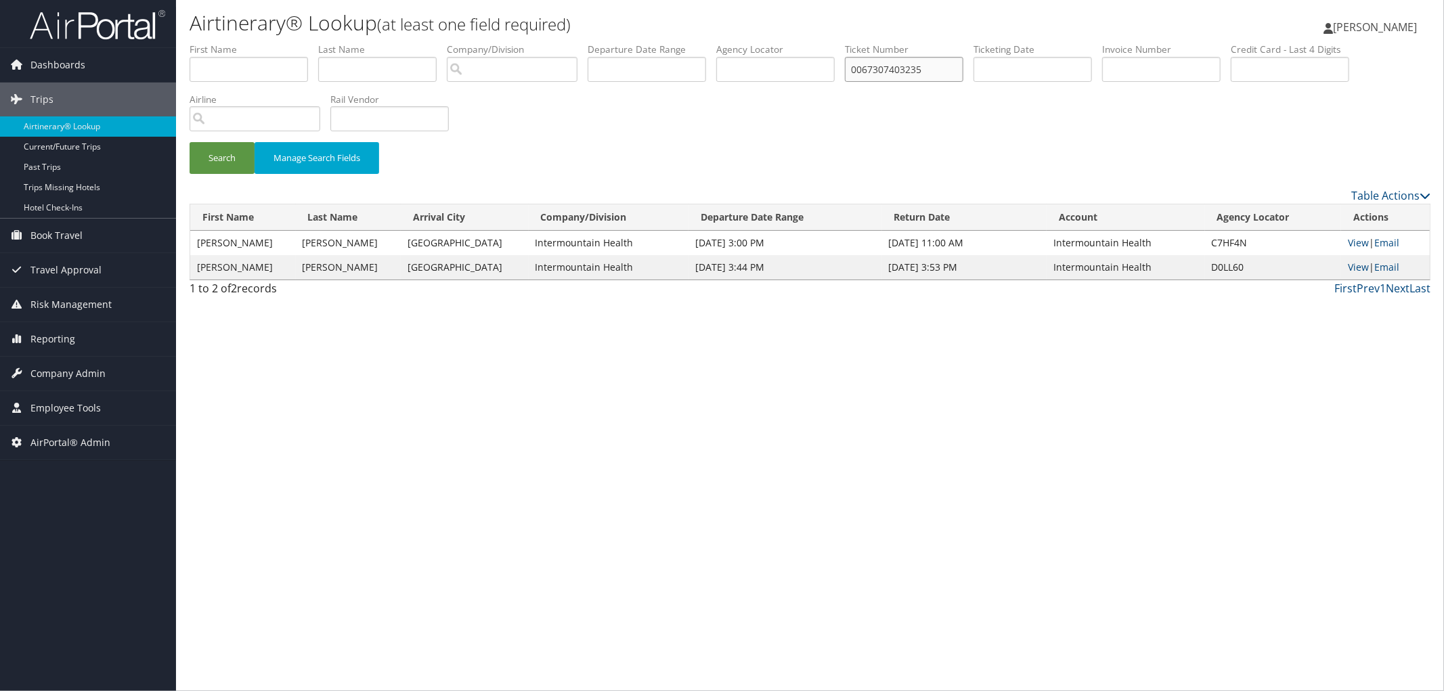
drag, startPoint x: 964, startPoint y: 71, endPoint x: 870, endPoint y: 83, distance: 94.1
click at [870, 43] on ul "First Name Last Name Departure City Arrival City Company/Division Airport/City …" at bounding box center [810, 43] width 1241 height 0
paste input "E7308882623"
click at [905, 72] on input "006E7308882623" at bounding box center [904, 69] width 118 height 25
click at [963, 69] on input "0067308882623" at bounding box center [904, 69] width 118 height 25
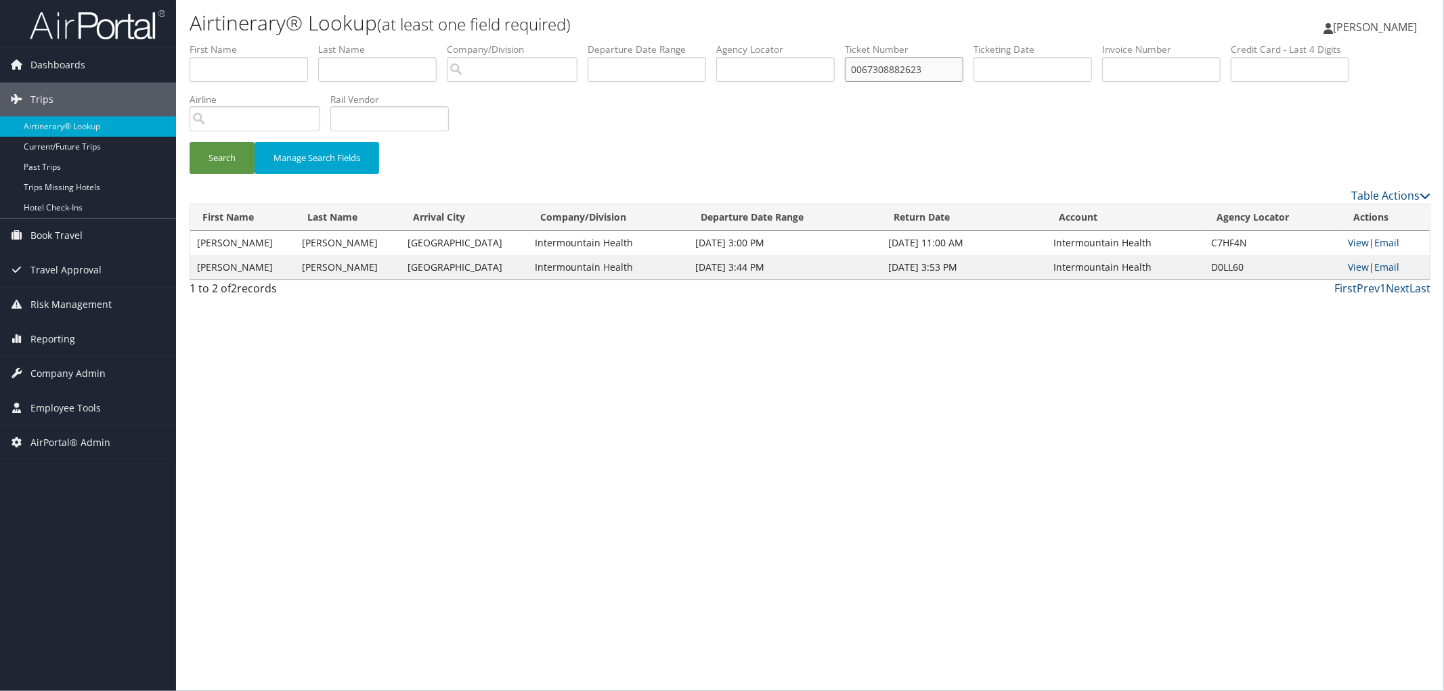
type input "0067308882623"
click at [190, 142] on button "Search" at bounding box center [222, 158] width 65 height 32
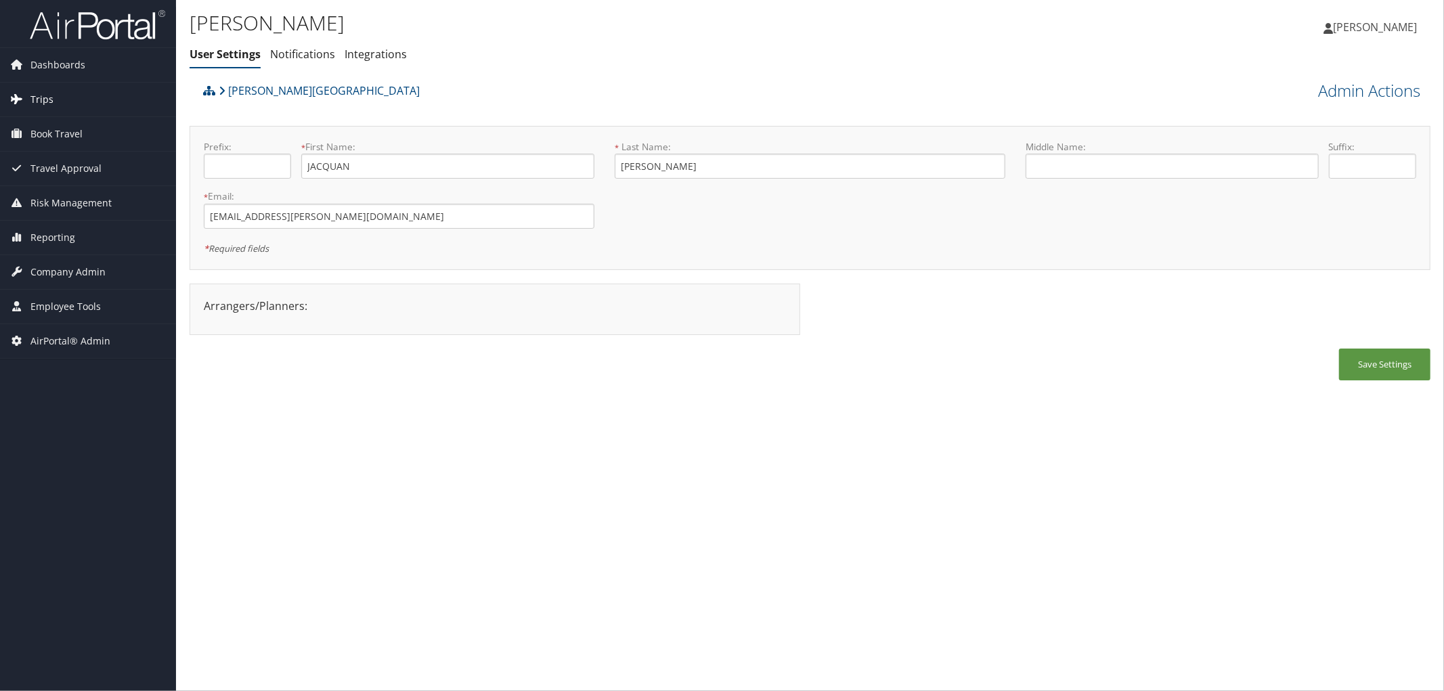
click at [45, 100] on span "Trips" at bounding box center [41, 100] width 23 height 34
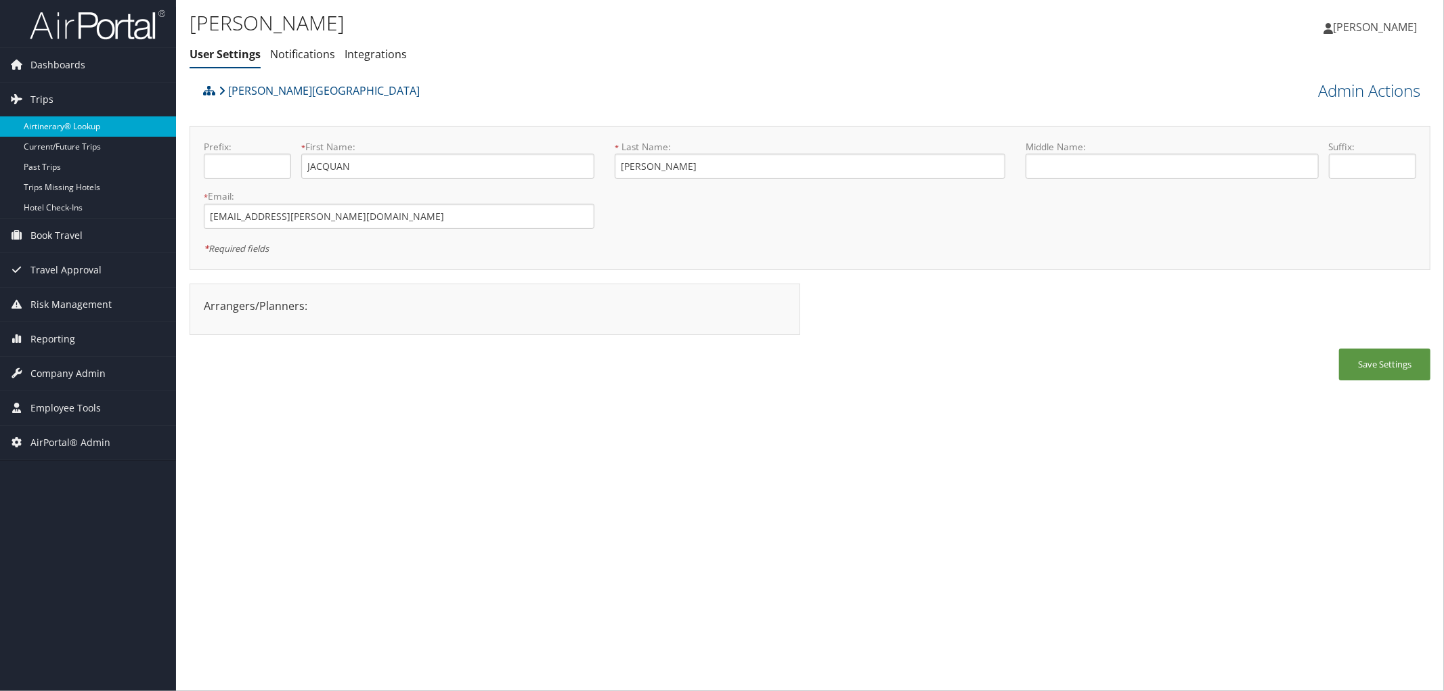
click at [37, 123] on link "Airtinerary® Lookup" at bounding box center [88, 126] width 176 height 20
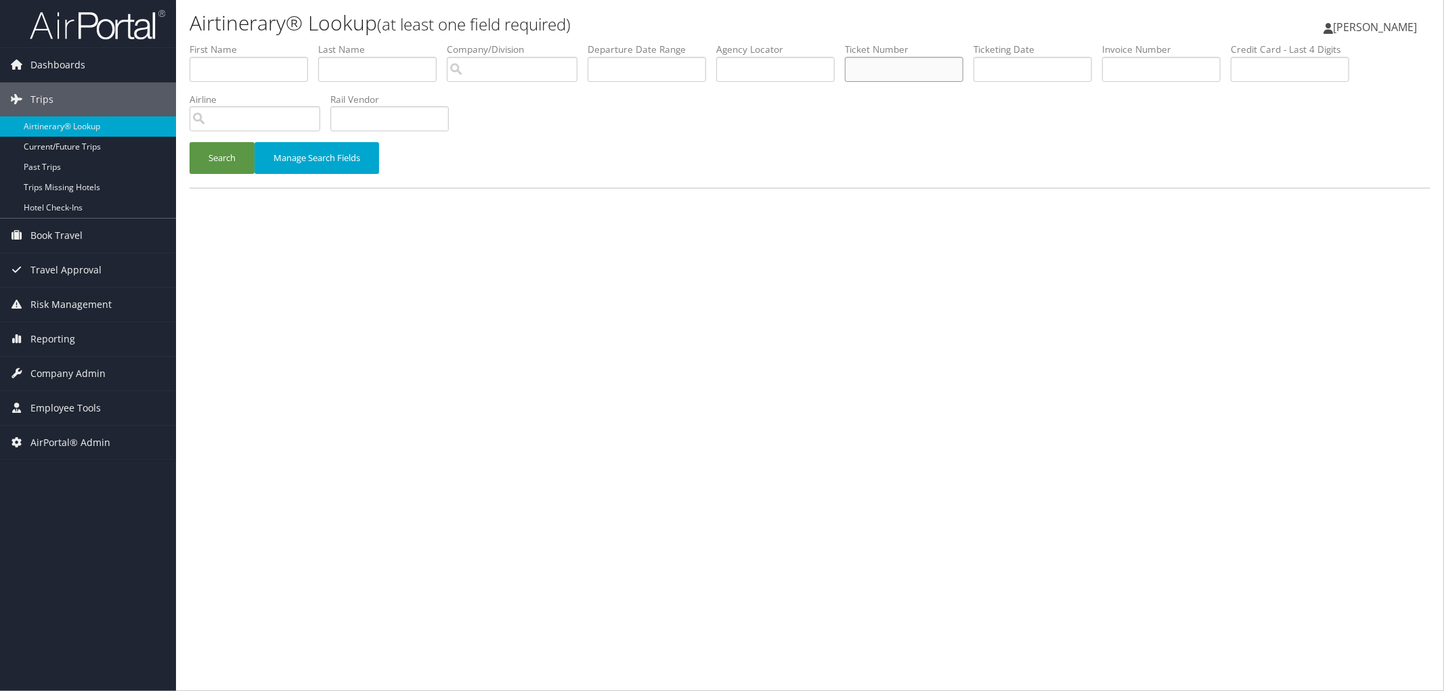
click at [888, 70] on input "text" at bounding box center [904, 69] width 118 height 25
type input "0067307403235"
click at [190, 142] on button "Search" at bounding box center [222, 158] width 65 height 32
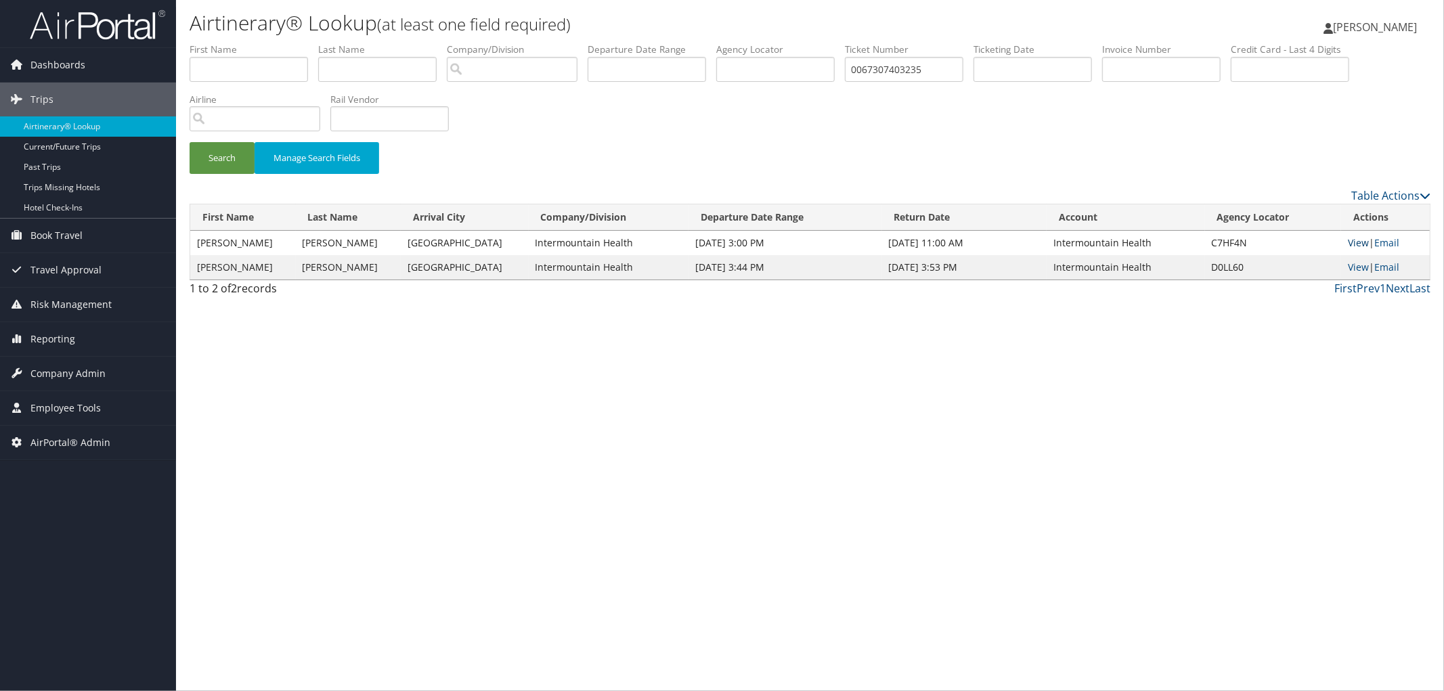
click at [1359, 246] on link "View" at bounding box center [1358, 242] width 21 height 13
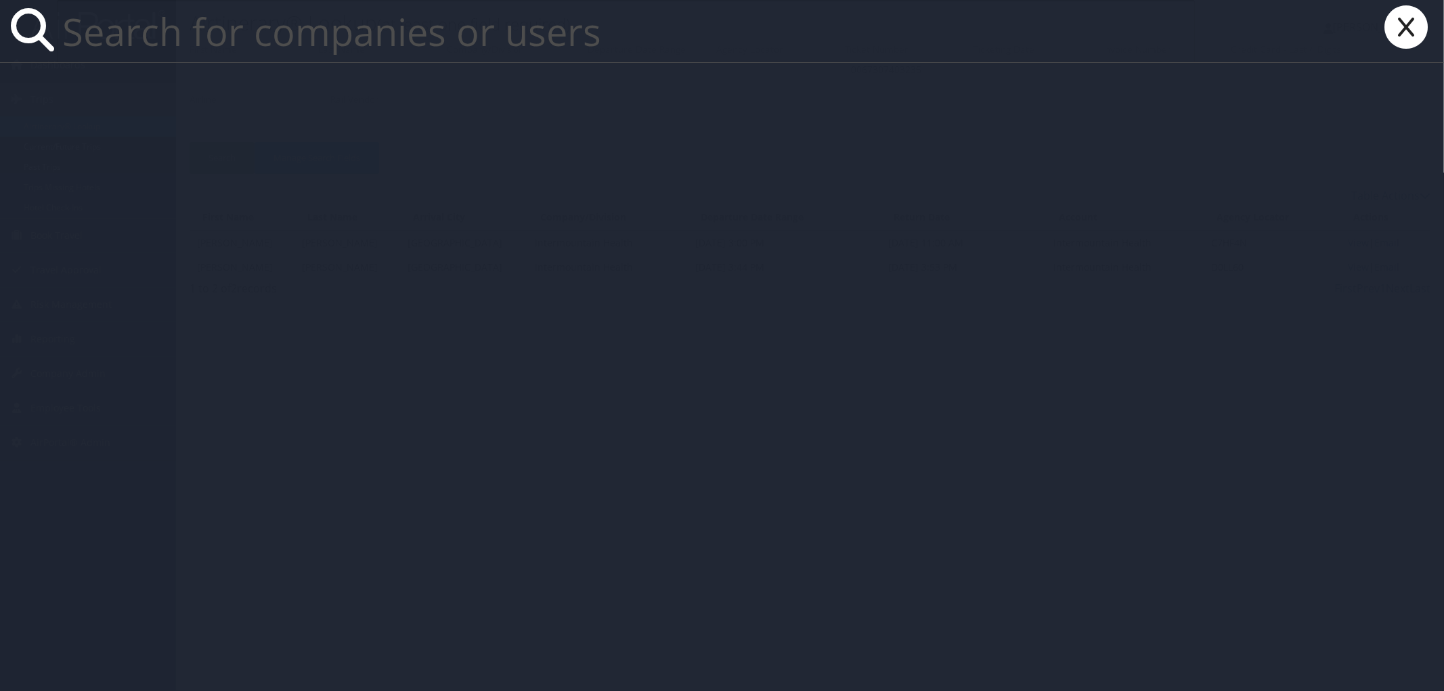
paste input "[PERSON_NAME][EMAIL_ADDRESS][PERSON_NAME][DOMAIN_NAME]"
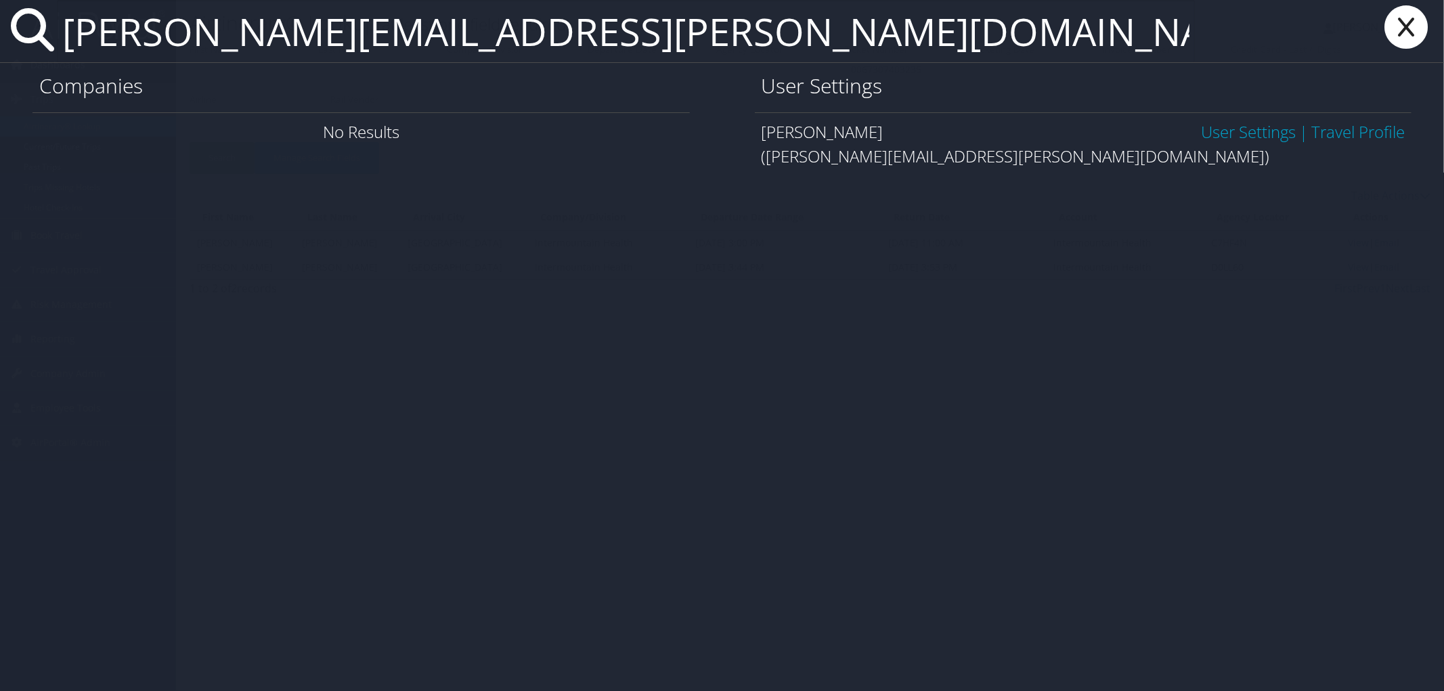
type input "[PERSON_NAME][EMAIL_ADDRESS][PERSON_NAME][DOMAIN_NAME]"
click at [1241, 129] on link "User Settings" at bounding box center [1248, 131] width 95 height 22
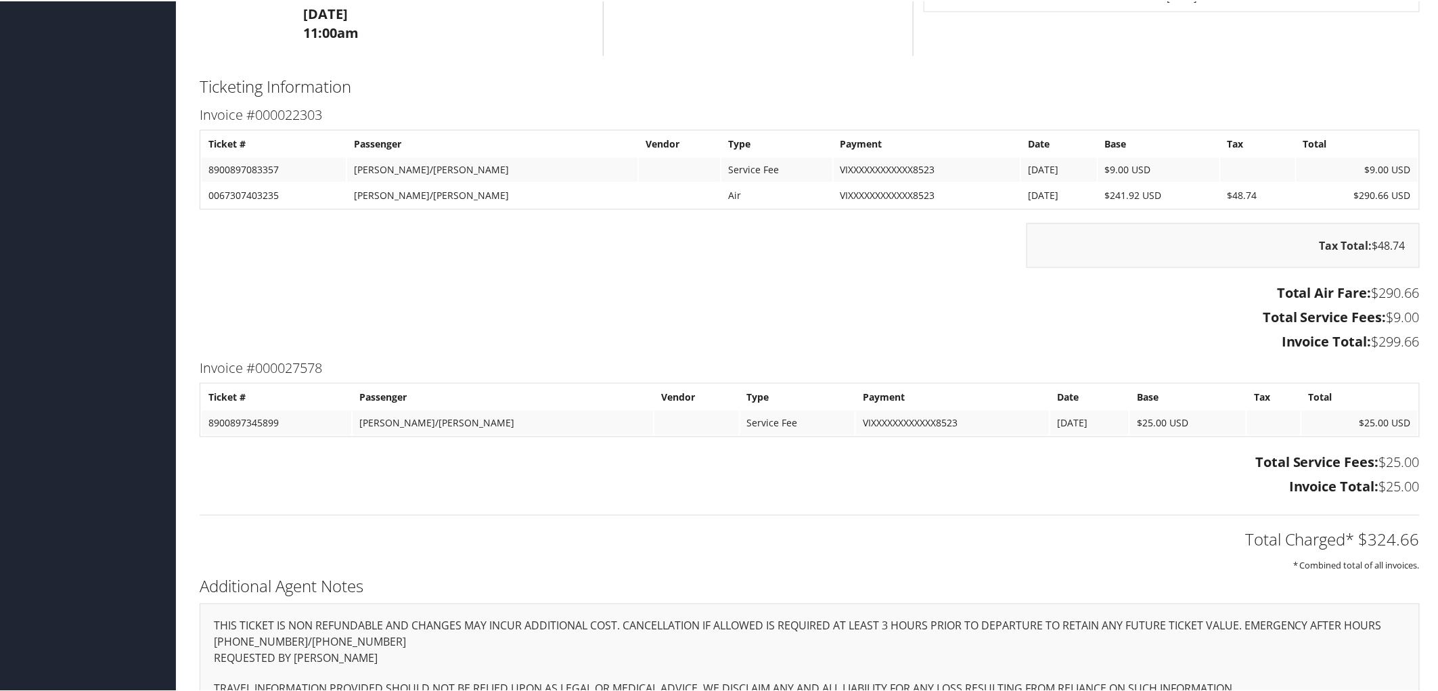
scroll to position [752, 0]
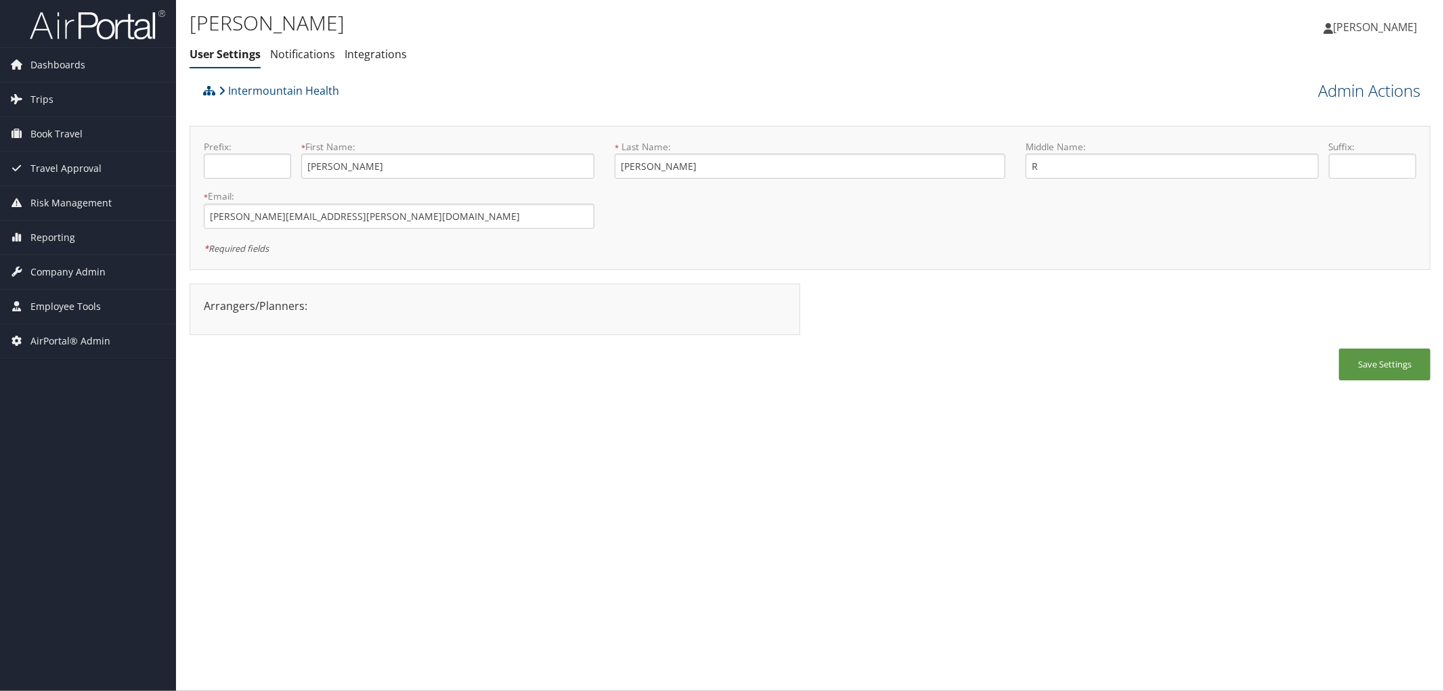
click at [1341, 84] on link "Admin Actions" at bounding box center [1369, 90] width 102 height 23
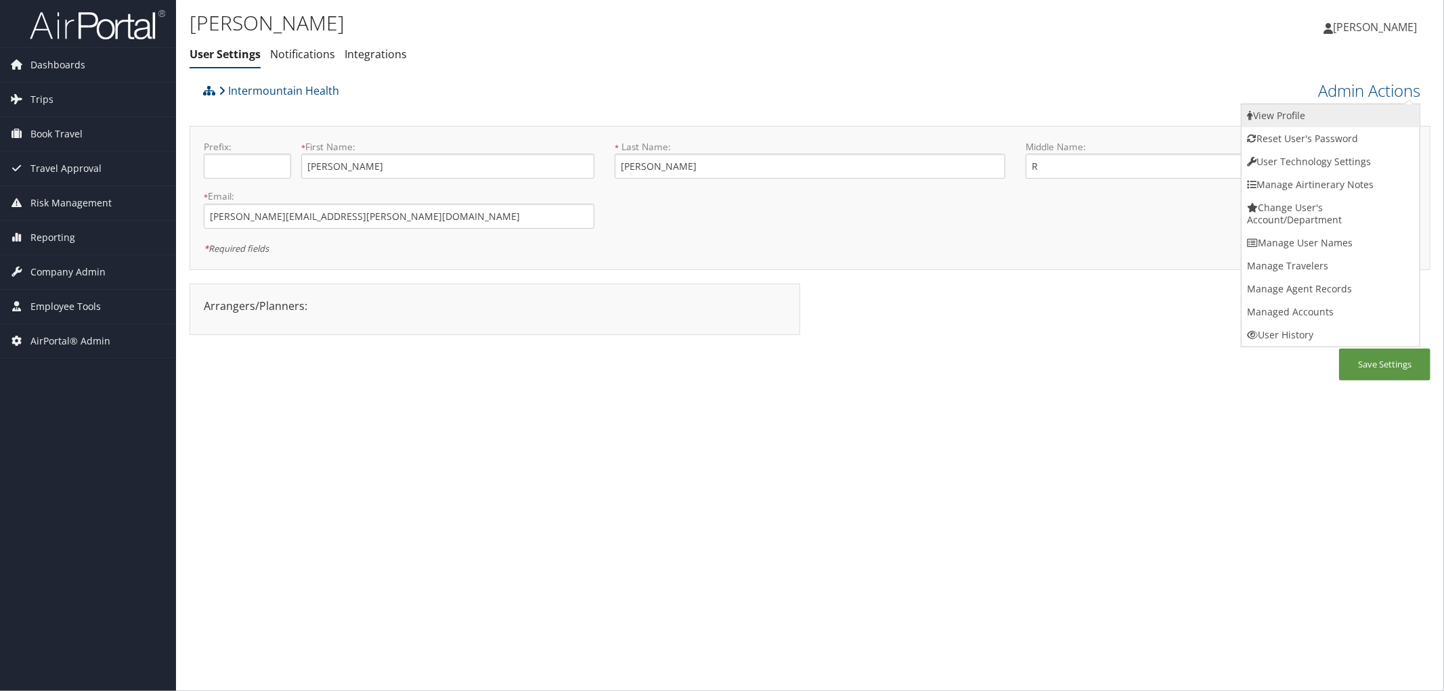
click at [1305, 115] on link "View Profile" at bounding box center [1330, 115] width 178 height 23
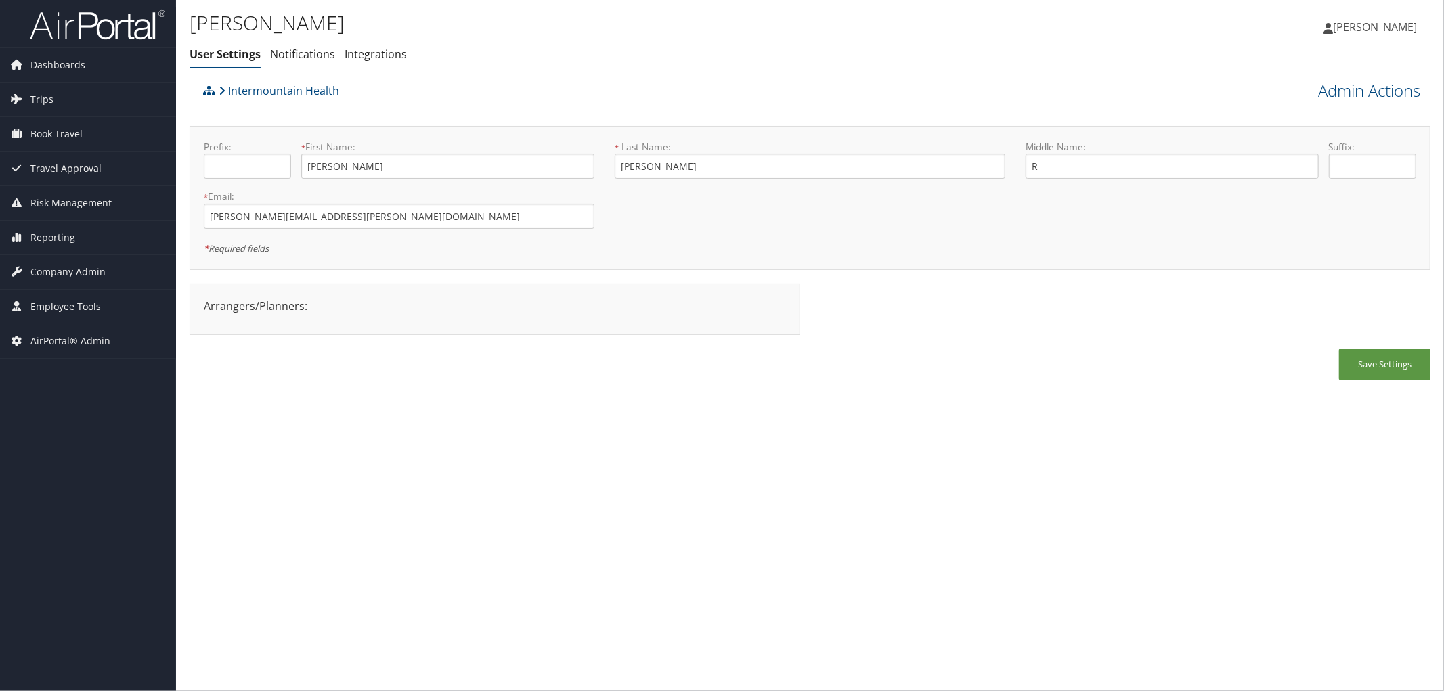
click at [515, 90] on div "Intermountain Health" at bounding box center [655, 95] width 910 height 37
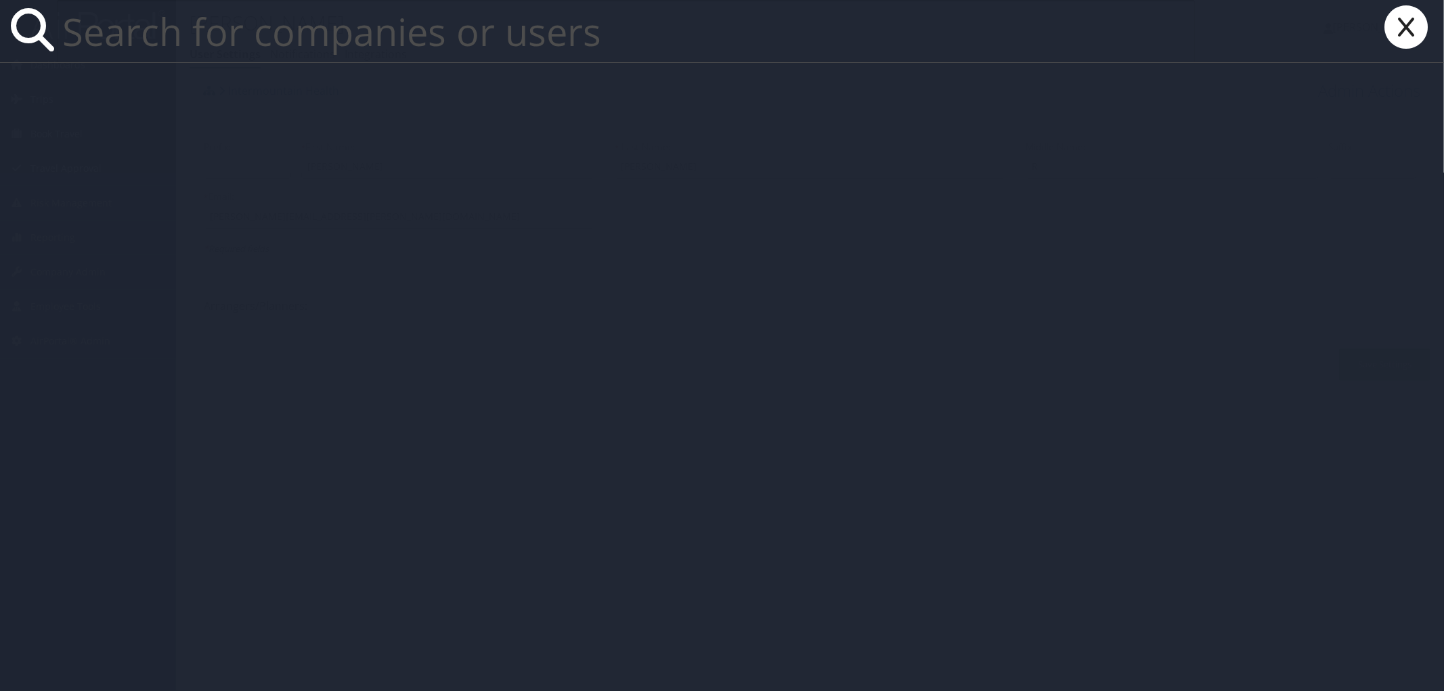
paste input "lbraden@lsu.edu"
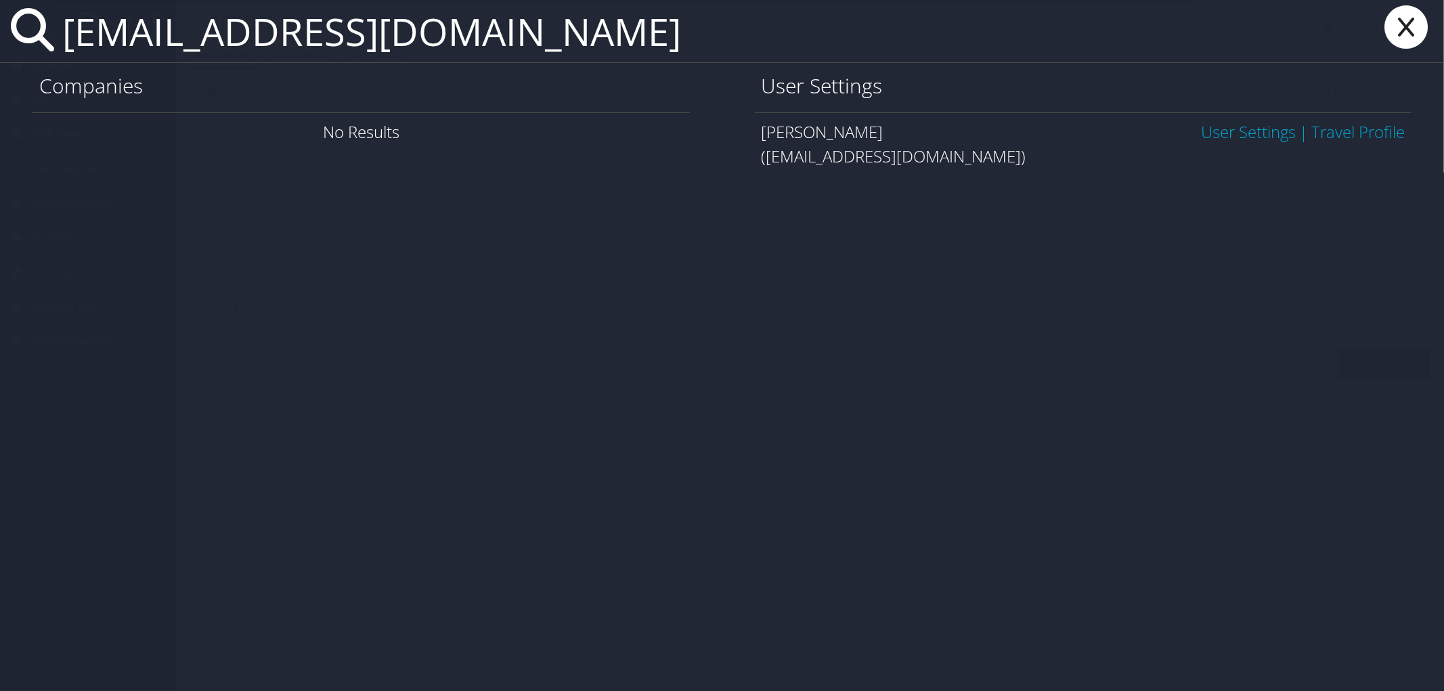
type input "lbraden@lsu.edu"
click at [1210, 133] on link "User Settings" at bounding box center [1248, 131] width 95 height 22
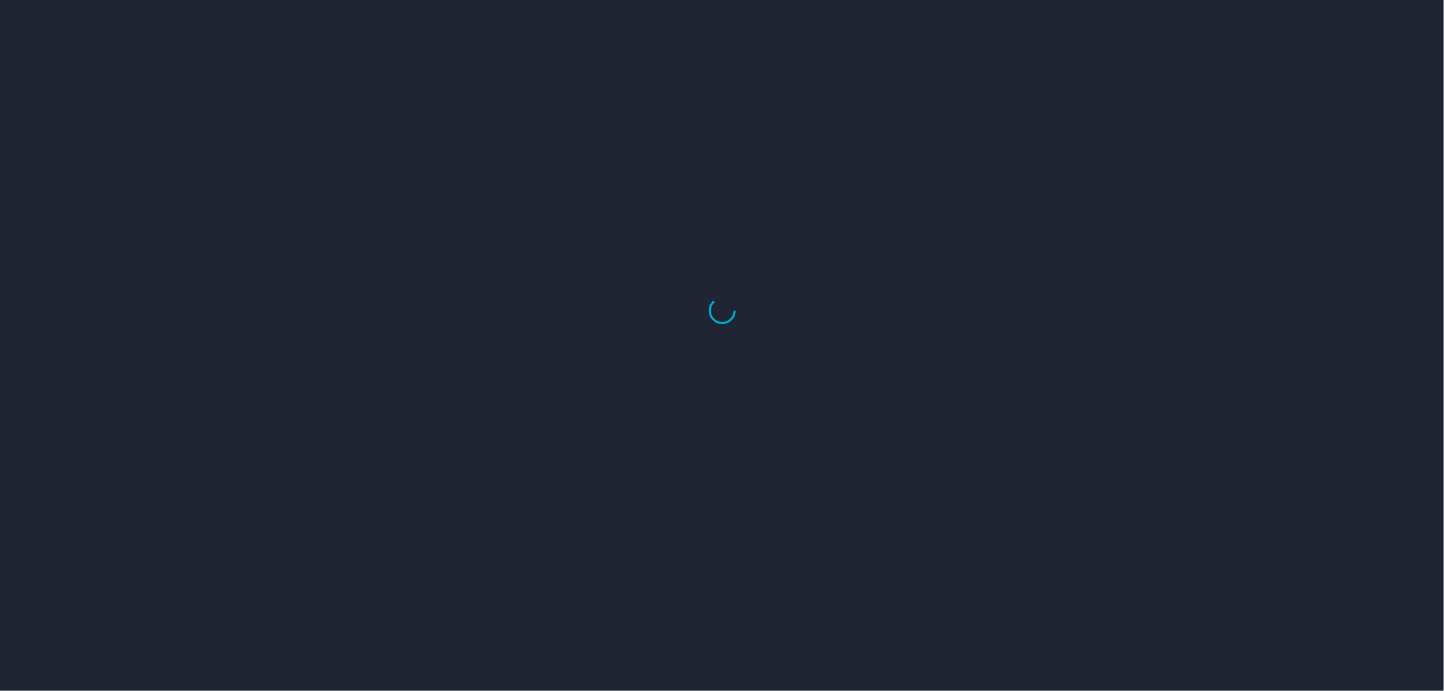
select select "US"
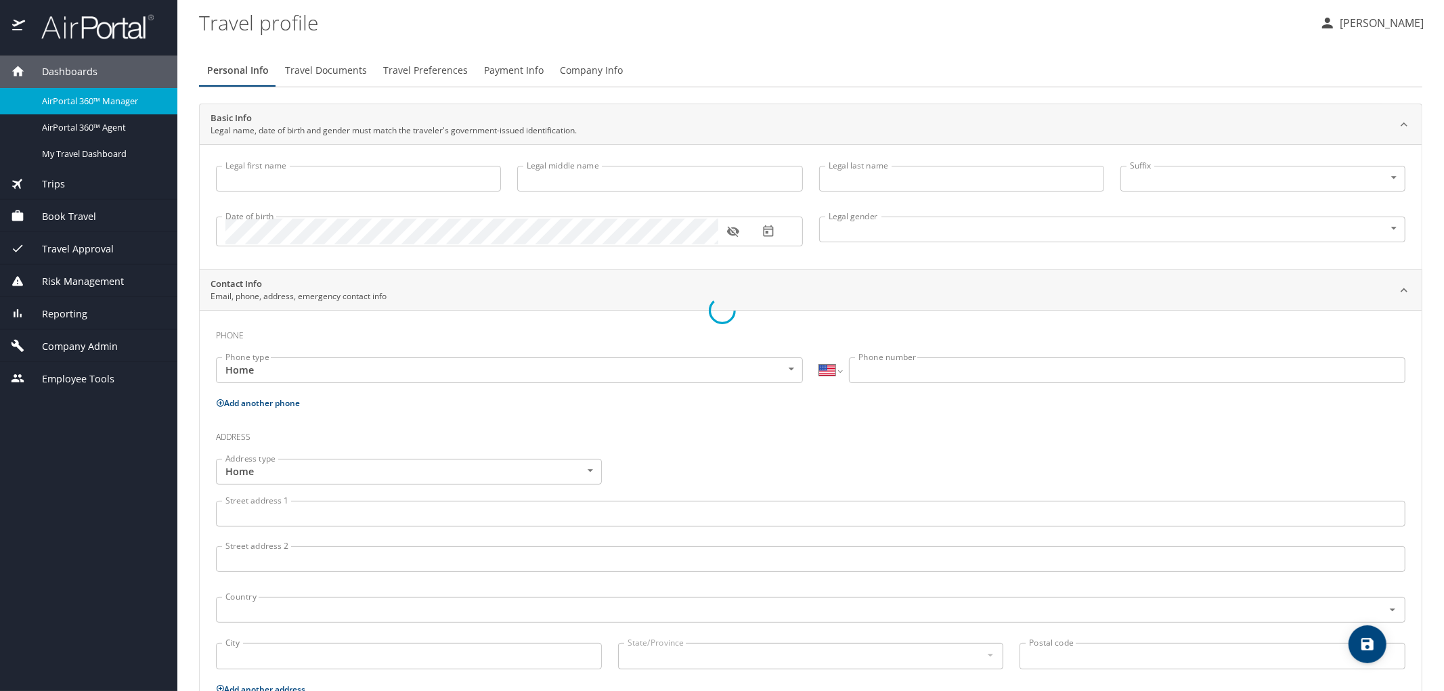
type input "Shellie"
type input "R"
type input "Crossett"
type input "Female"
type input "Chris"
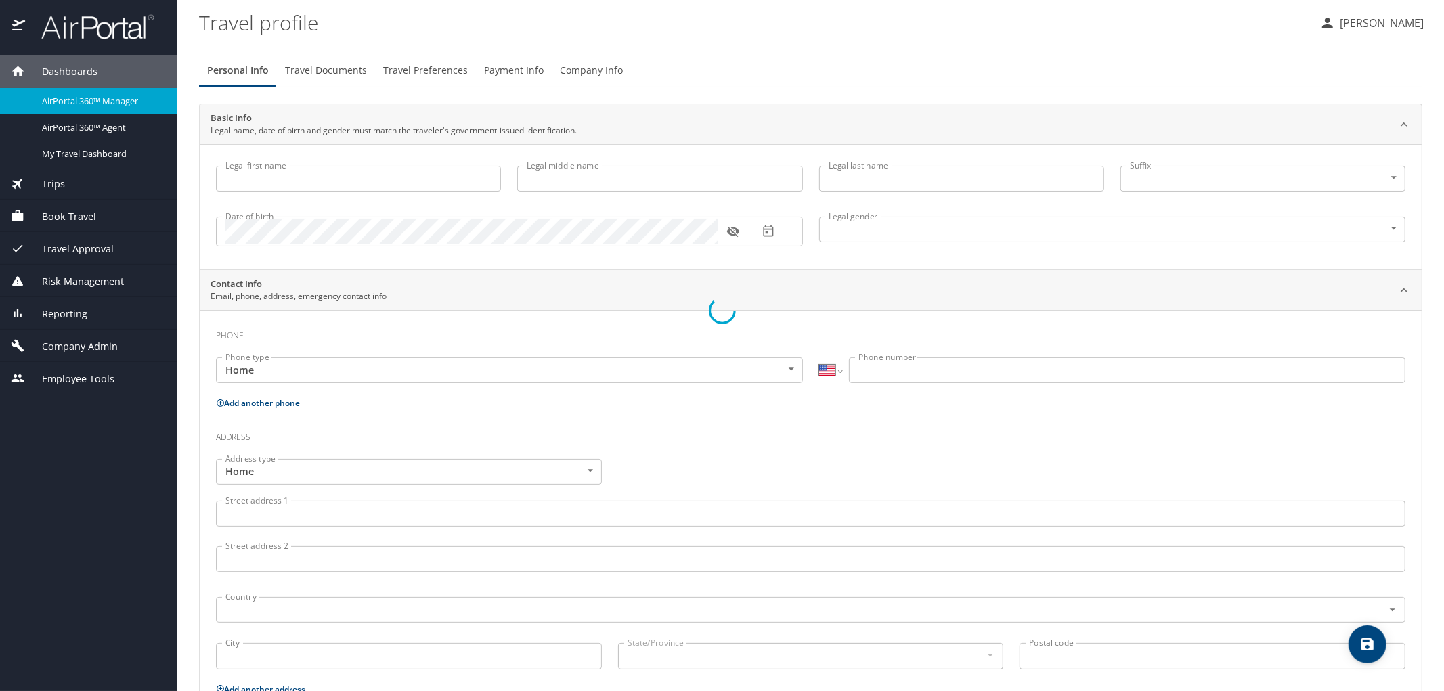
type input "Crossett"
type input "(801) 510-3369"
select select "US"
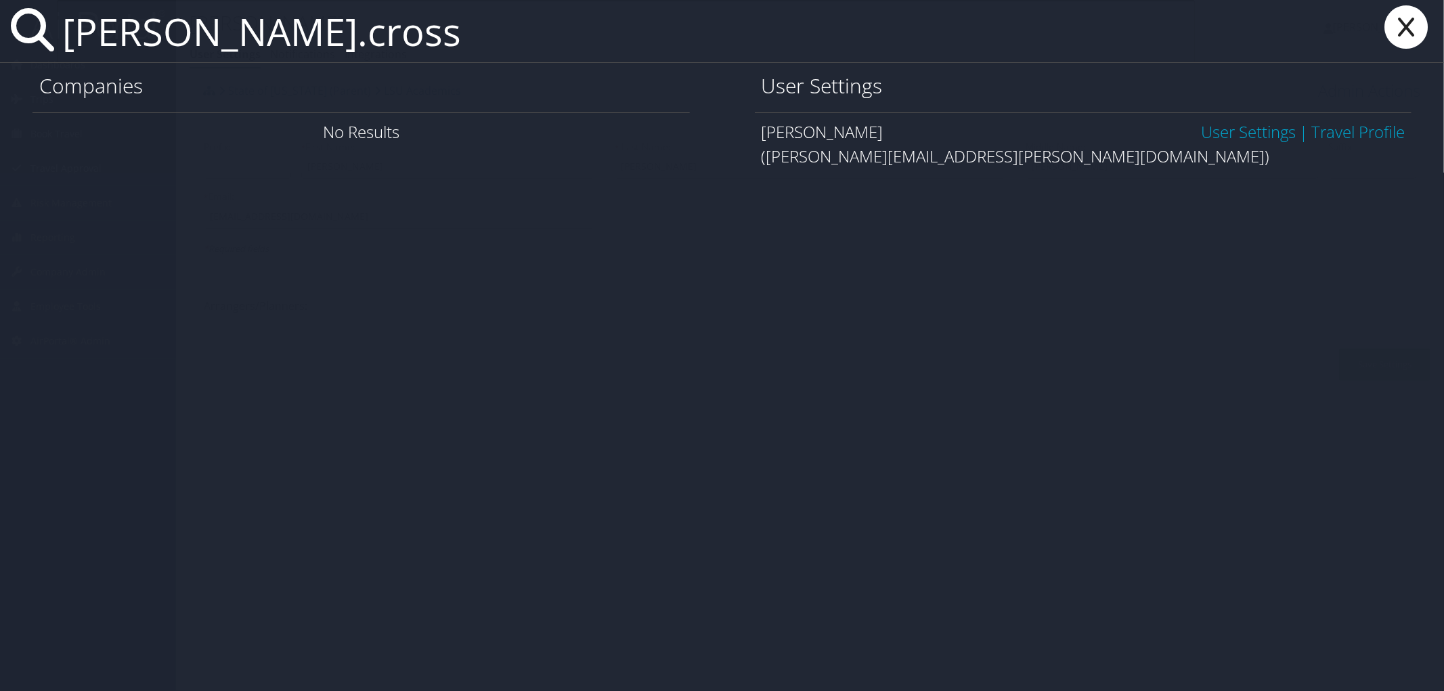
type input "shellie.cross"
click at [1218, 118] on div "Shellie Crossett User Settings | Travel Profile (shellie.crossett@imail.org)" at bounding box center [1083, 143] width 657 height 63
click at [1212, 133] on link "User Settings" at bounding box center [1248, 131] width 95 height 22
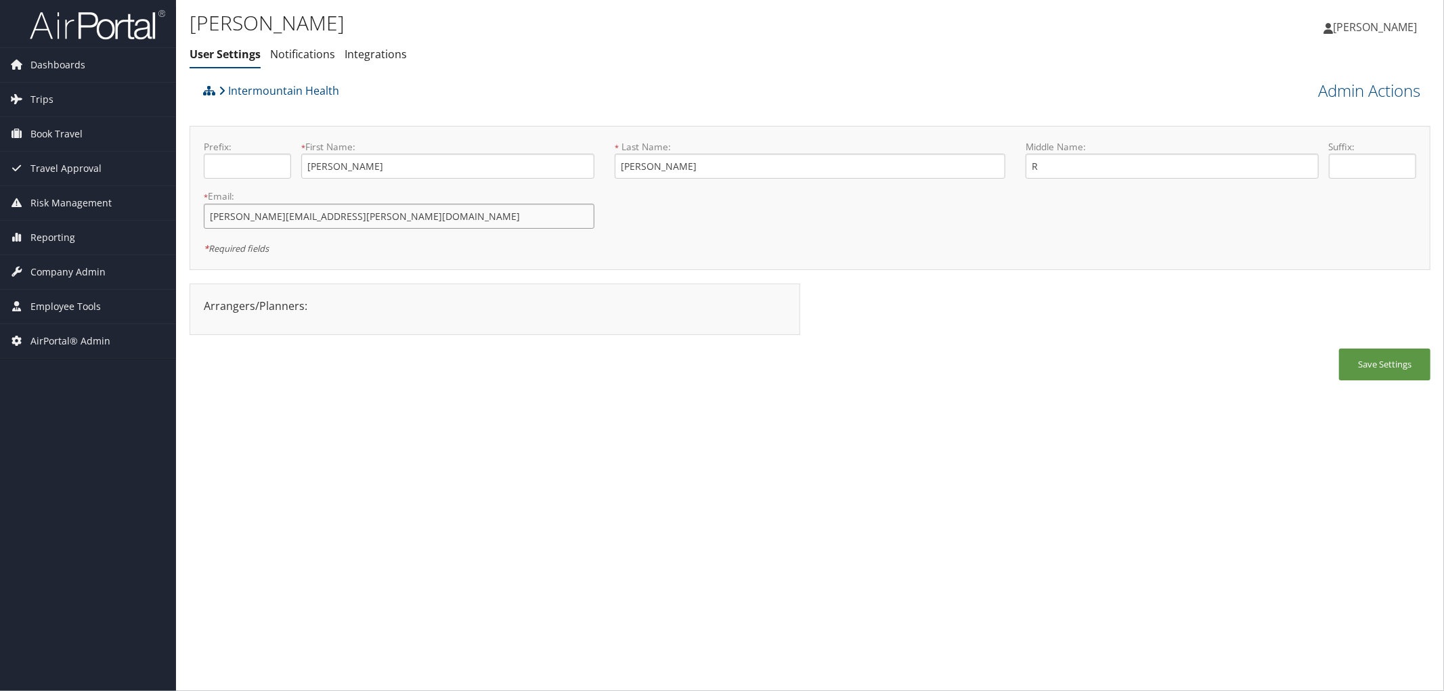
drag, startPoint x: 349, startPoint y: 211, endPoint x: 186, endPoint y: 224, distance: 163.0
click at [186, 224] on div "[PERSON_NAME] User Settings Notifications Integrations User Settings Notificati…" at bounding box center [810, 345] width 1268 height 691
